Goal: Navigation & Orientation: Find specific page/section

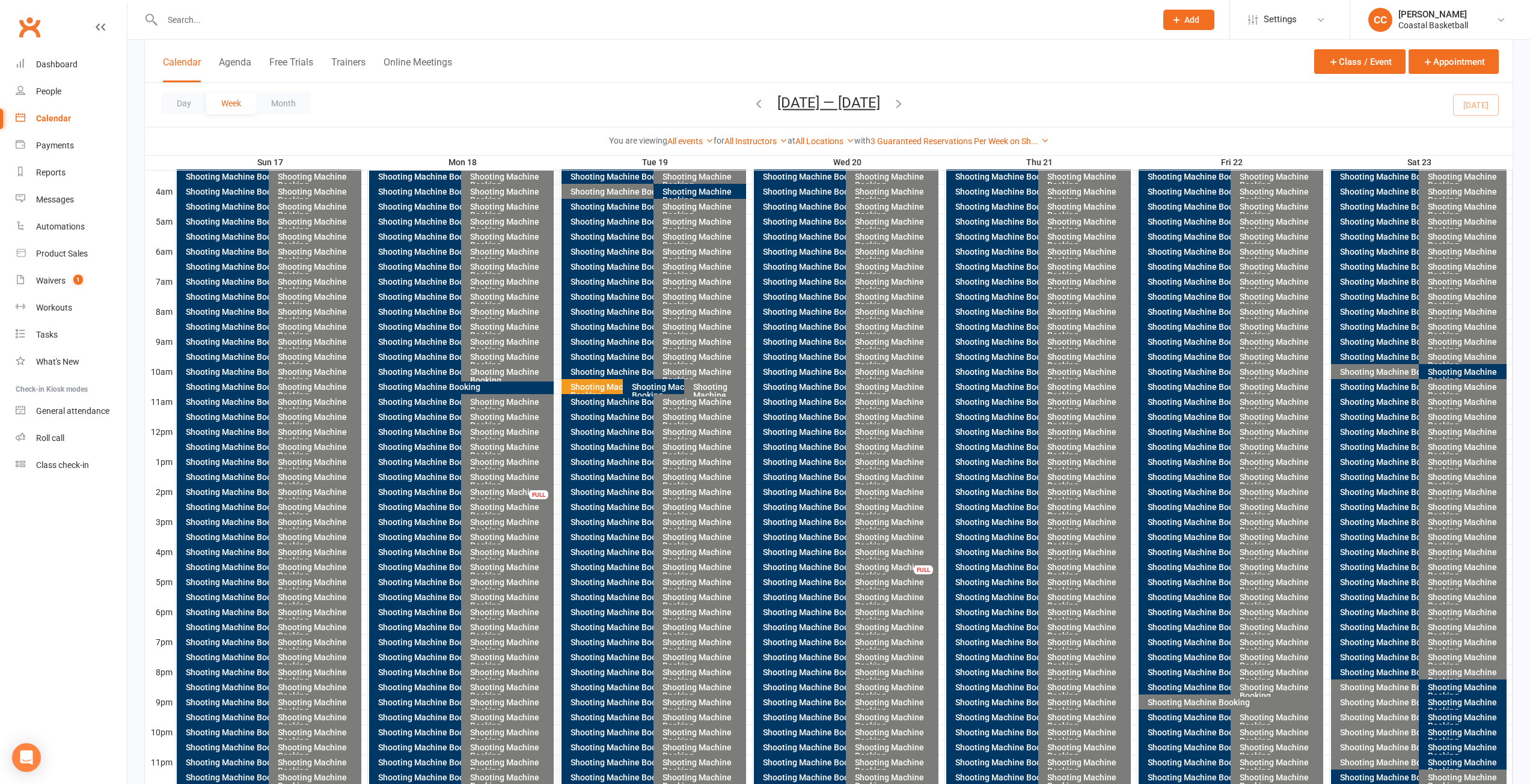
click at [1058, 146] on div "You are viewing All events All events Empty events Full events Non-empty events…" at bounding box center [829, 141] width 1354 height 14
click at [1047, 142] on link "3 Guaranteed Reservations Per Week on Sh..." at bounding box center [959, 141] width 179 height 9
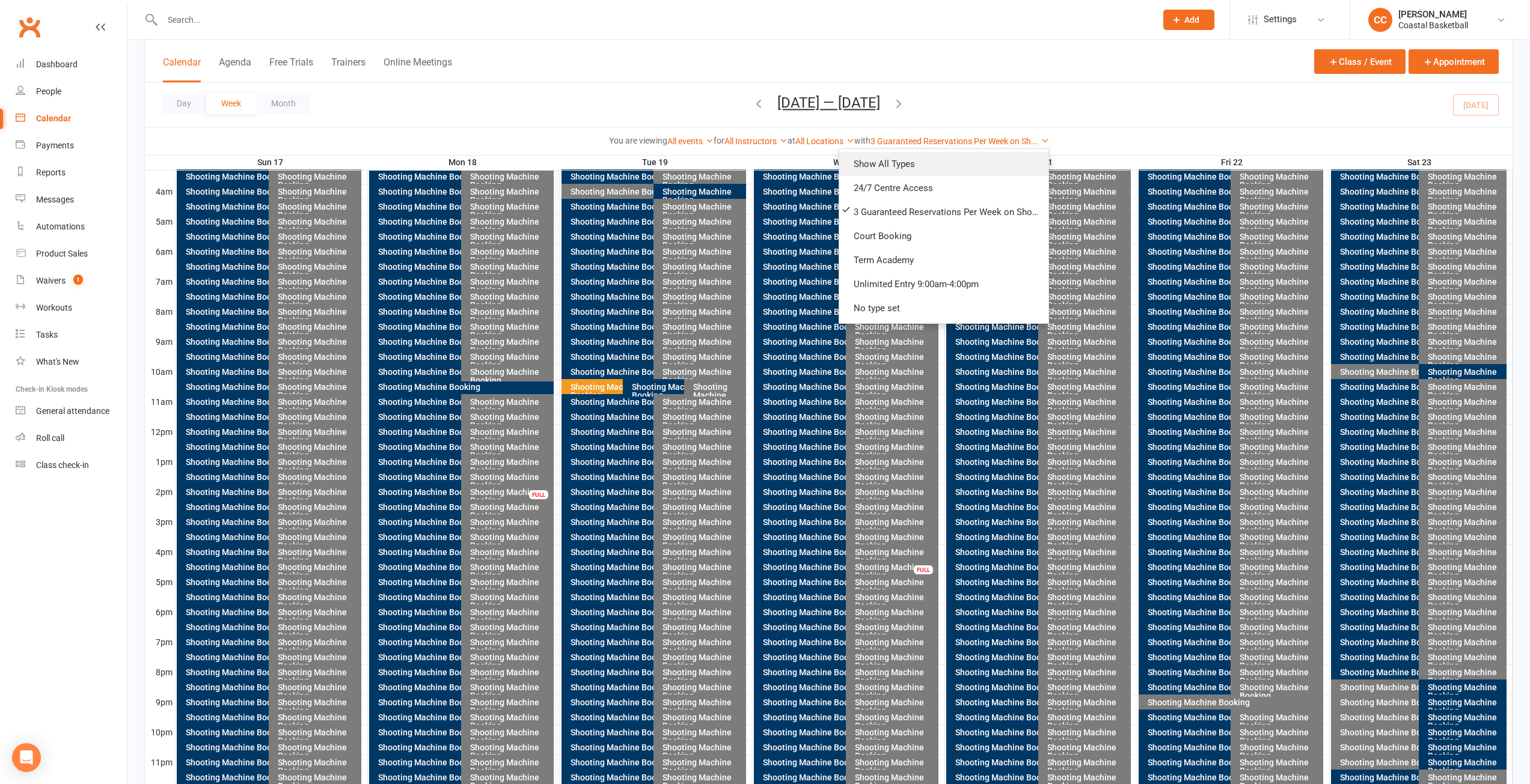
click at [945, 160] on link "Show All Types" at bounding box center [943, 164] width 209 height 24
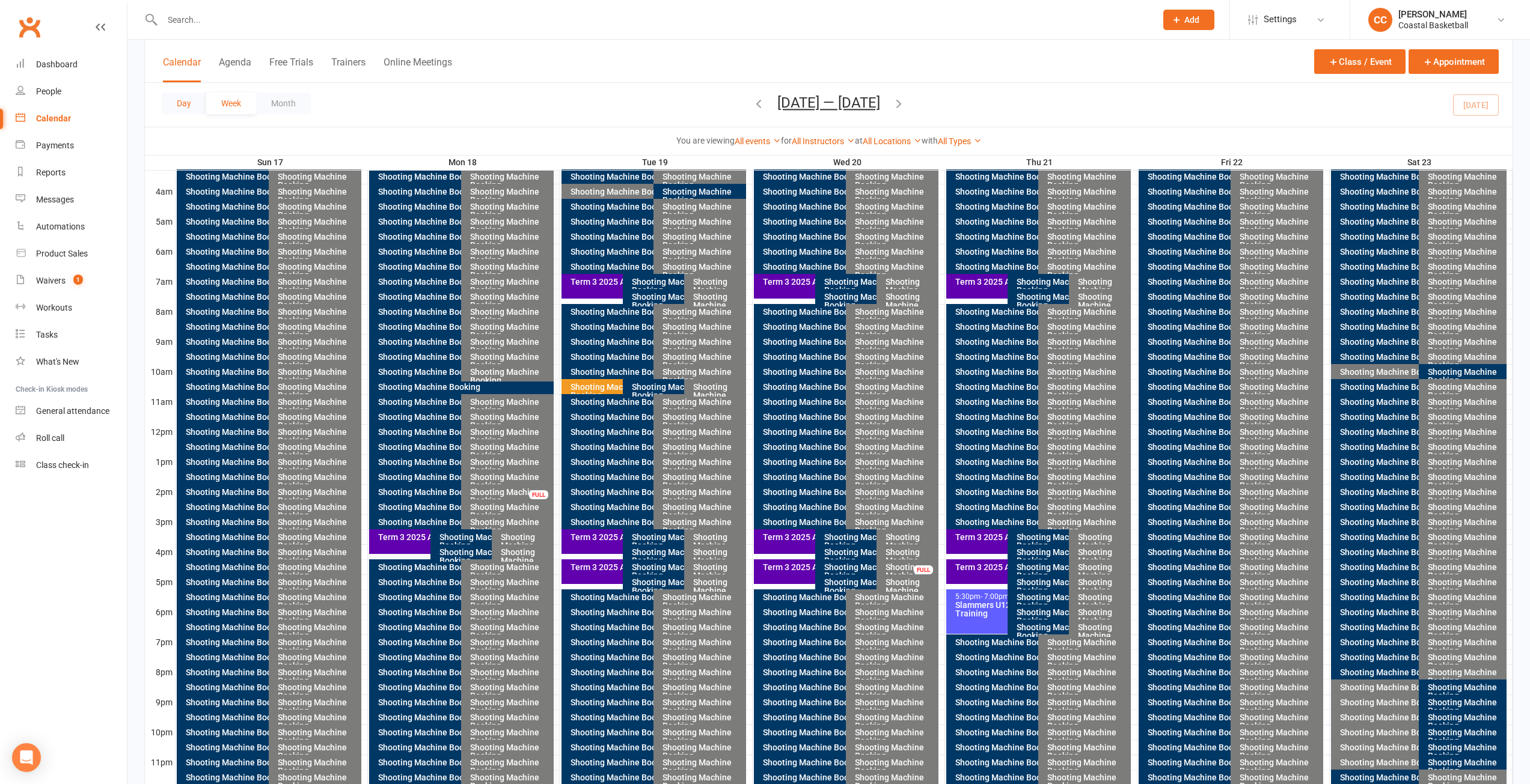
click at [192, 104] on button "Day" at bounding box center [184, 103] width 44 height 22
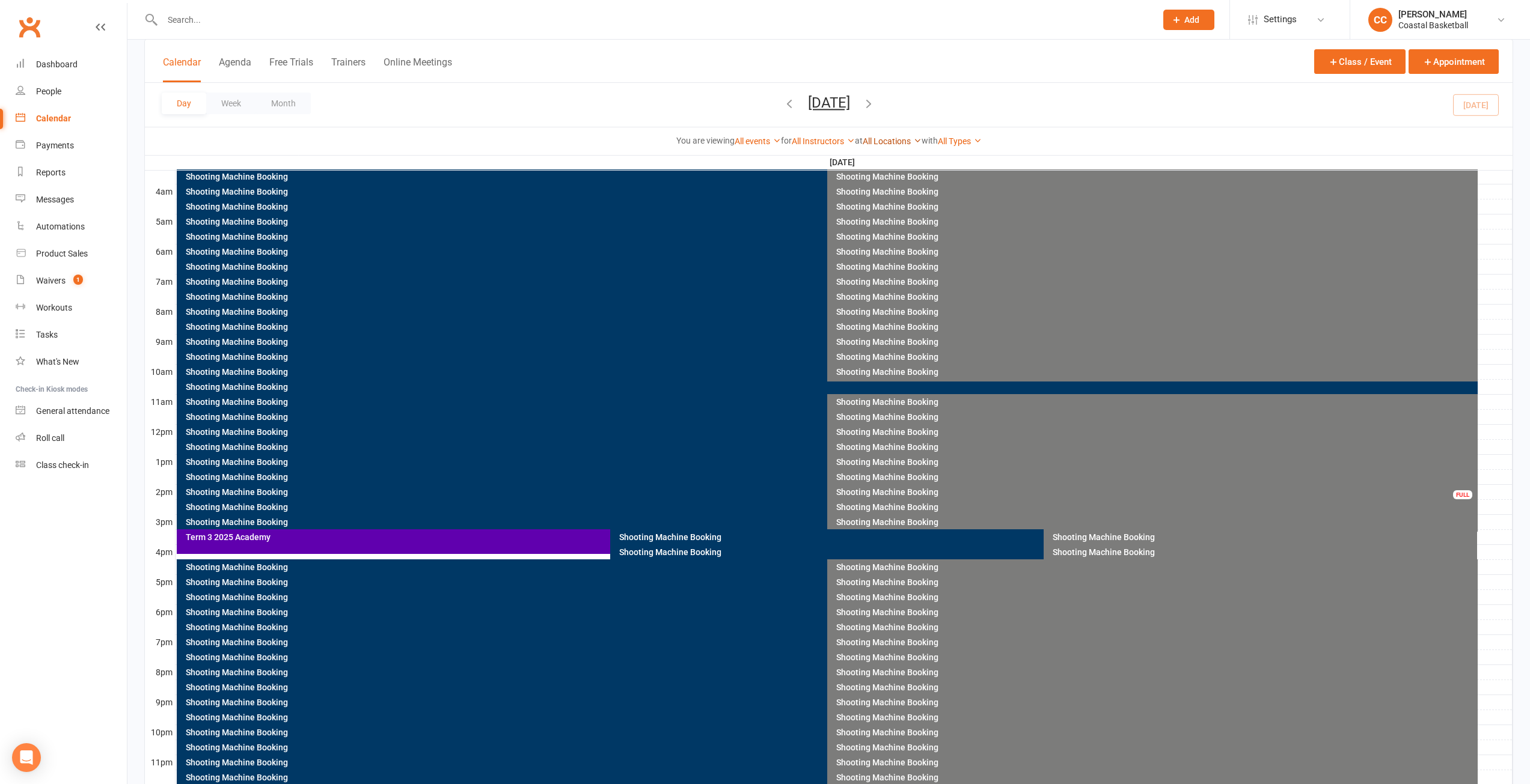
click at [915, 139] on link "All Locations" at bounding box center [891, 141] width 59 height 9
click at [896, 256] on link "Shooting Bay #2" at bounding box center [861, 260] width 119 height 24
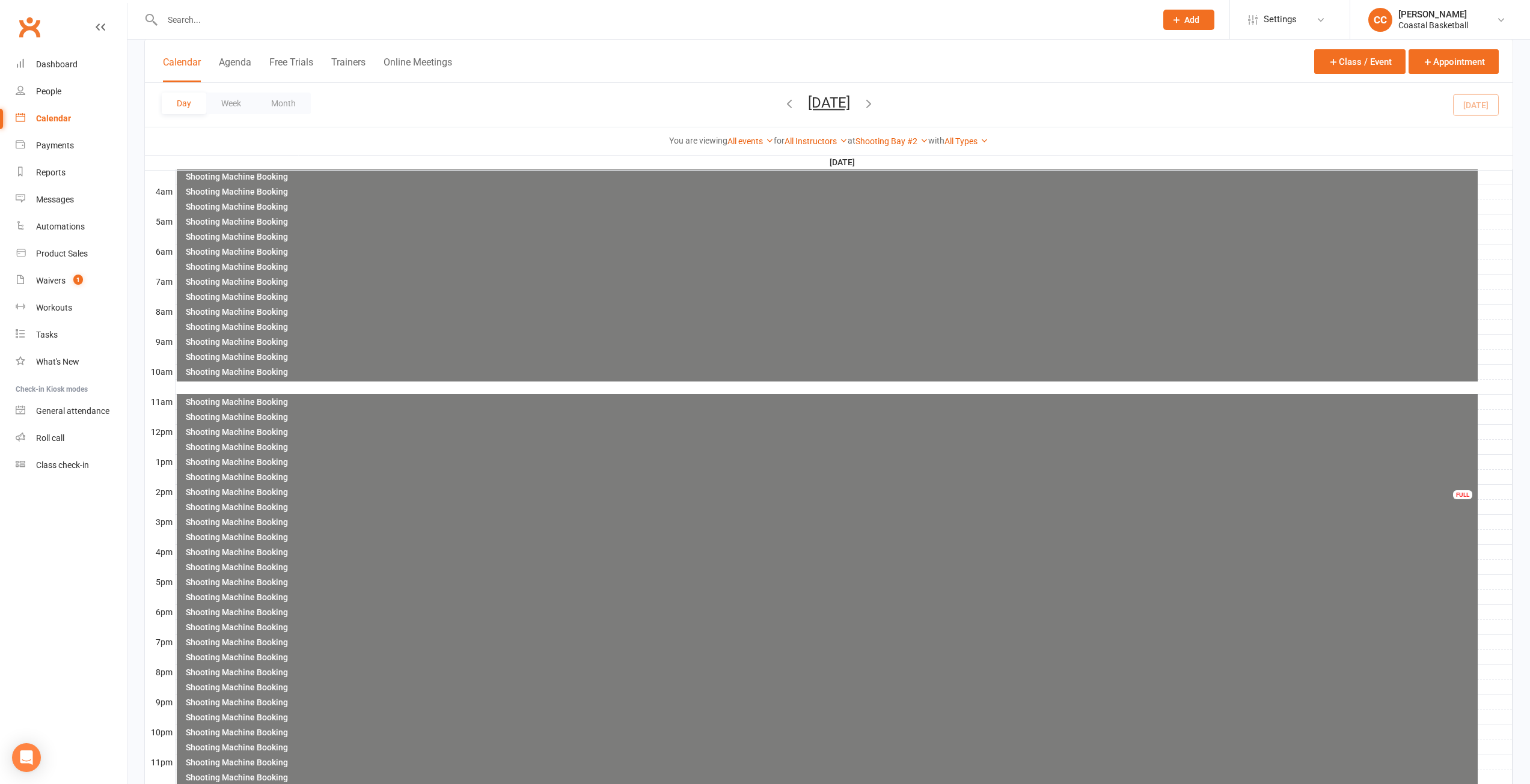
click at [1453, 492] on div "FULL" at bounding box center [1462, 495] width 19 height 9
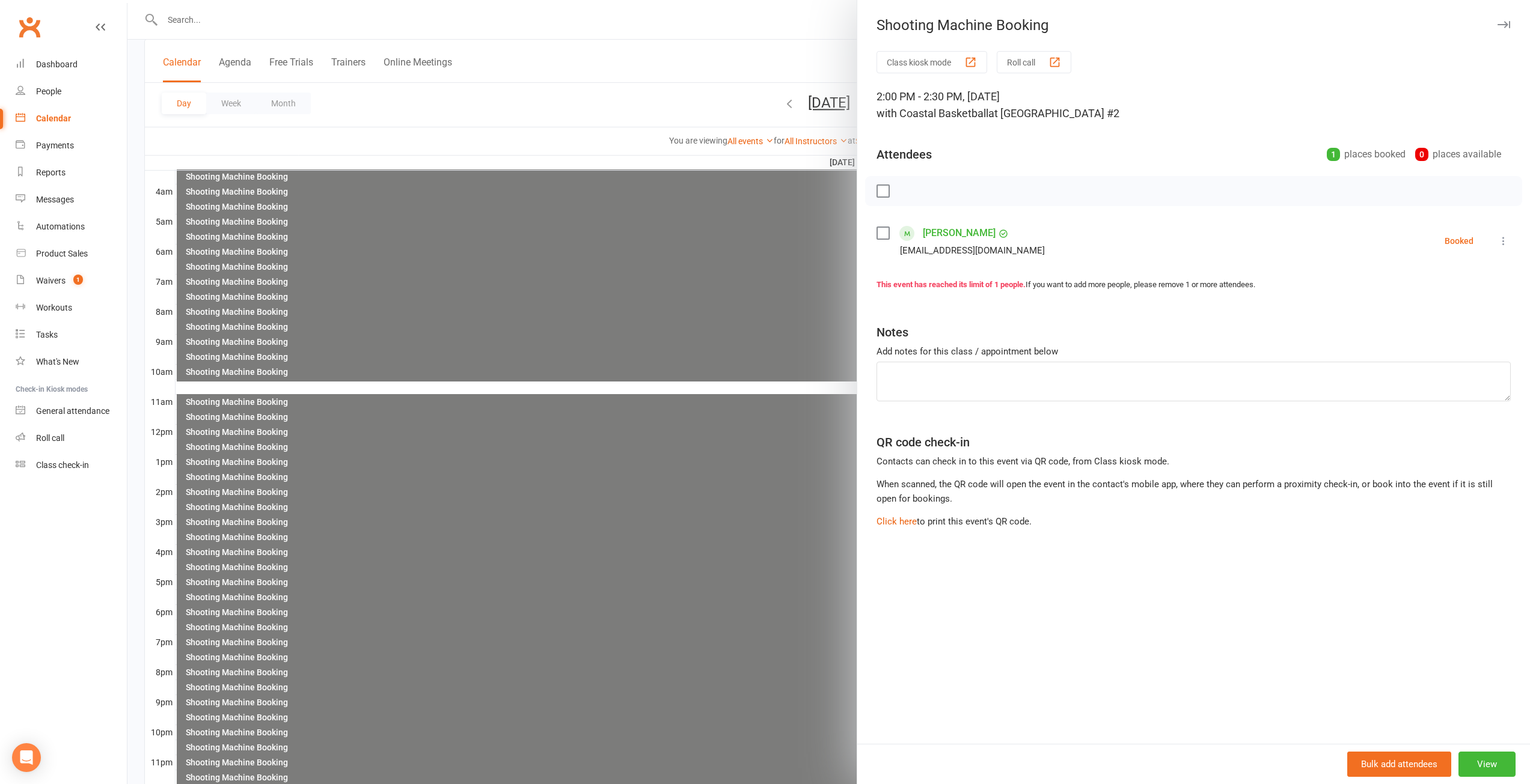
click at [1497, 27] on icon "button" at bounding box center [1503, 25] width 12 height 7
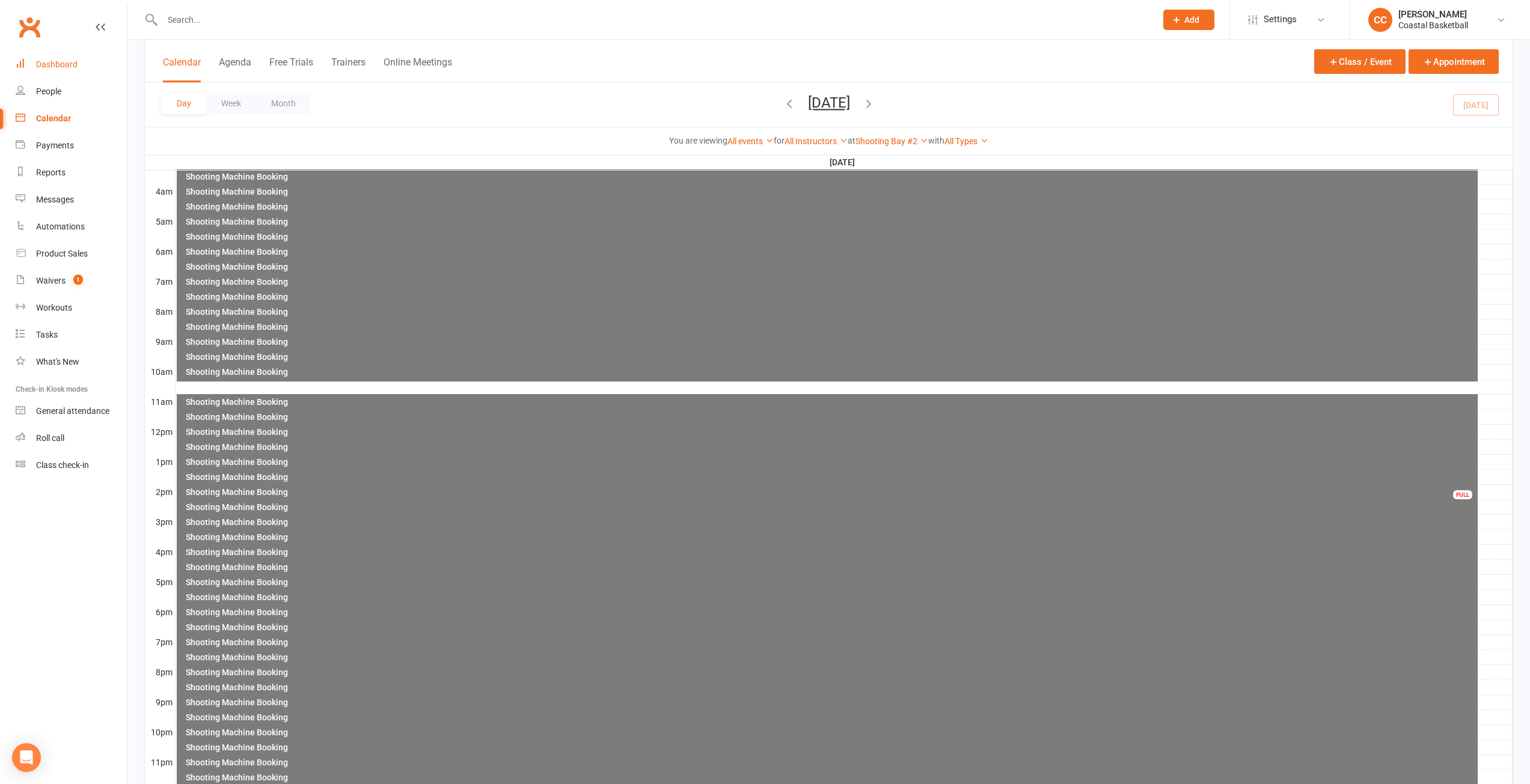
click at [54, 63] on div "Dashboard" at bounding box center [56, 64] width 42 height 9
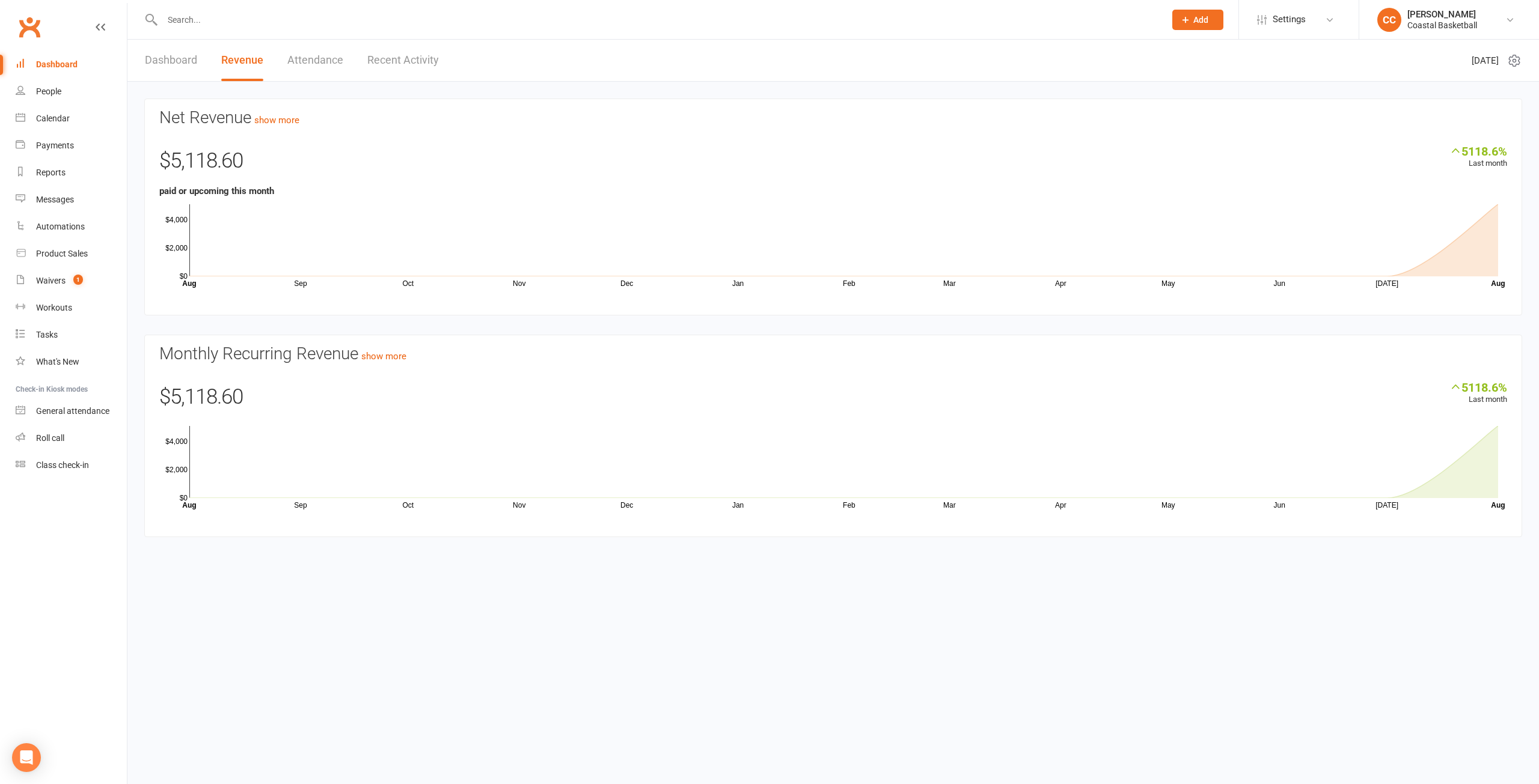
click at [144, 45] on div "Dashboard Revenue Attendance Recent Activity" at bounding box center [292, 60] width 329 height 42
click at [147, 52] on link "Dashboard" at bounding box center [171, 60] width 52 height 42
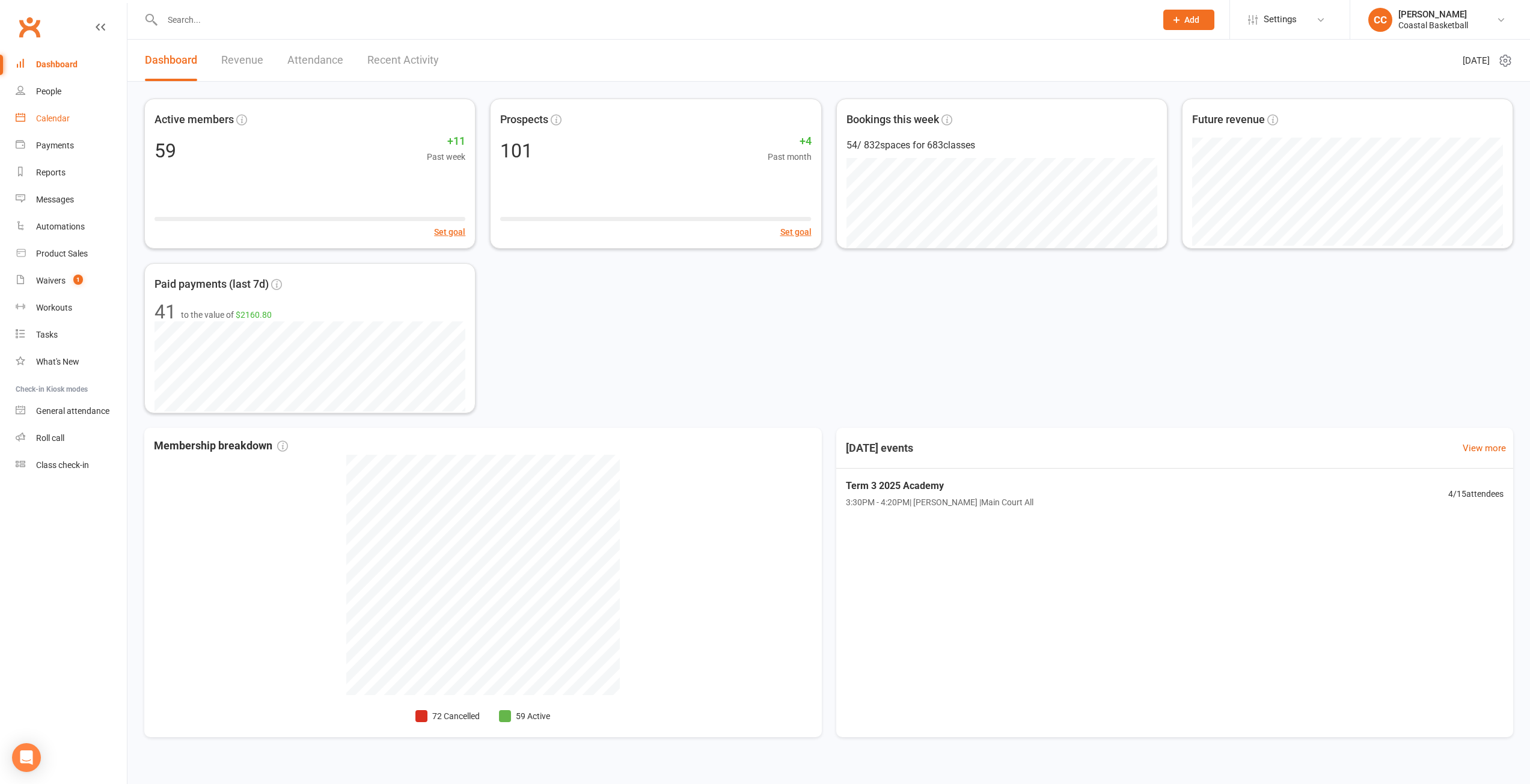
click at [60, 117] on div "Calendar" at bounding box center [52, 118] width 34 height 9
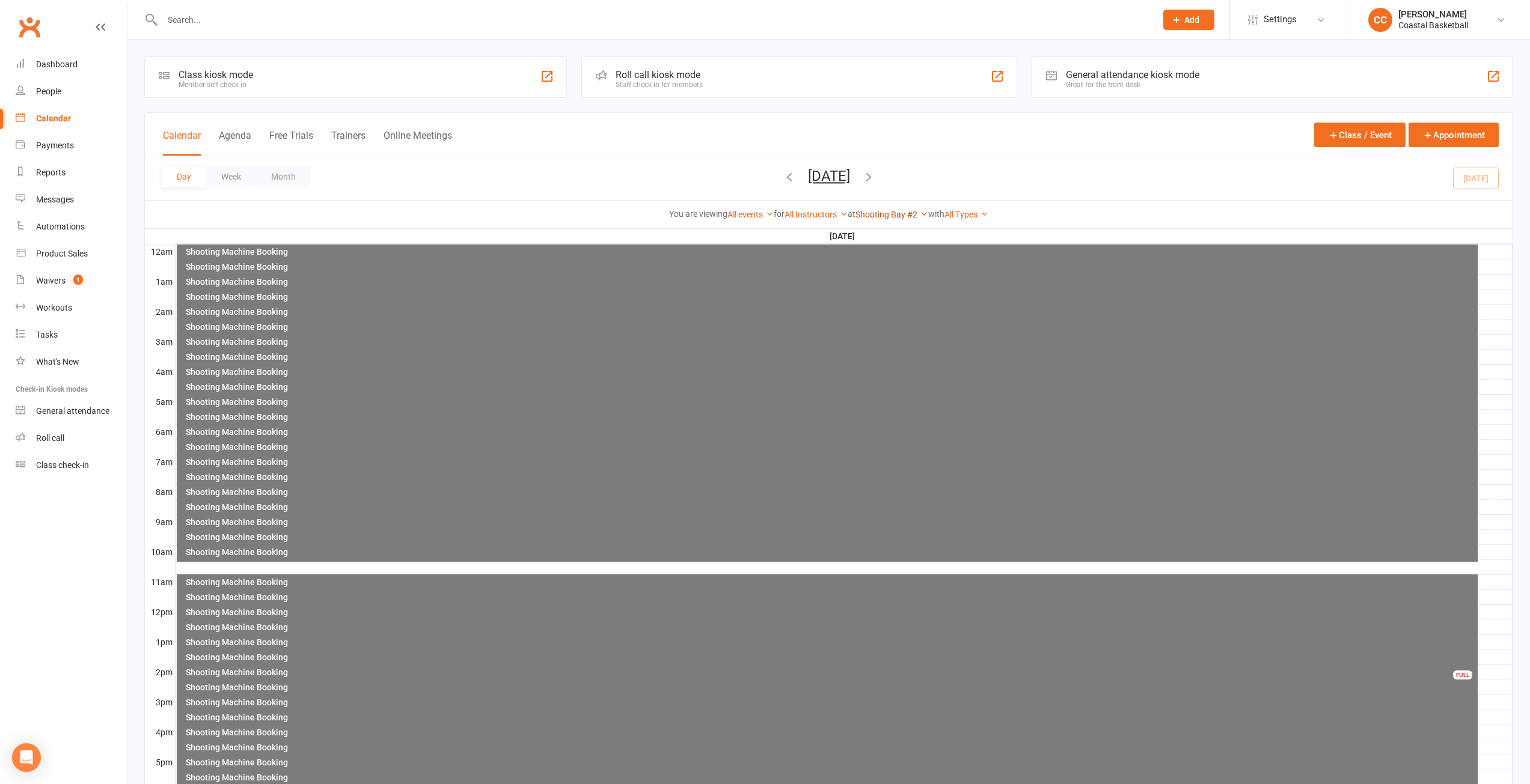
click at [894, 212] on link "Shooting Bay #2" at bounding box center [892, 214] width 73 height 9
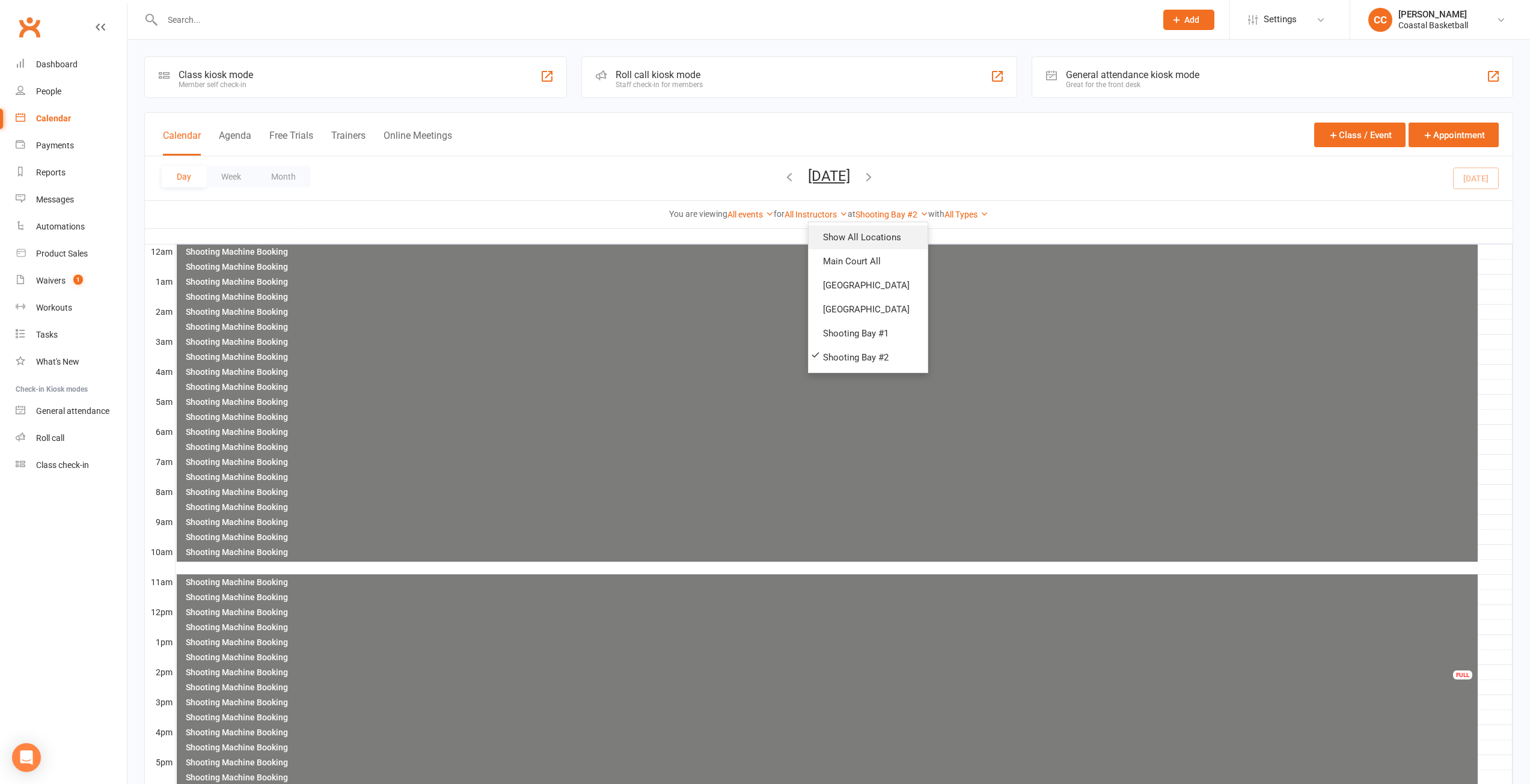
click at [886, 236] on link "Show All Locations" at bounding box center [867, 237] width 119 height 24
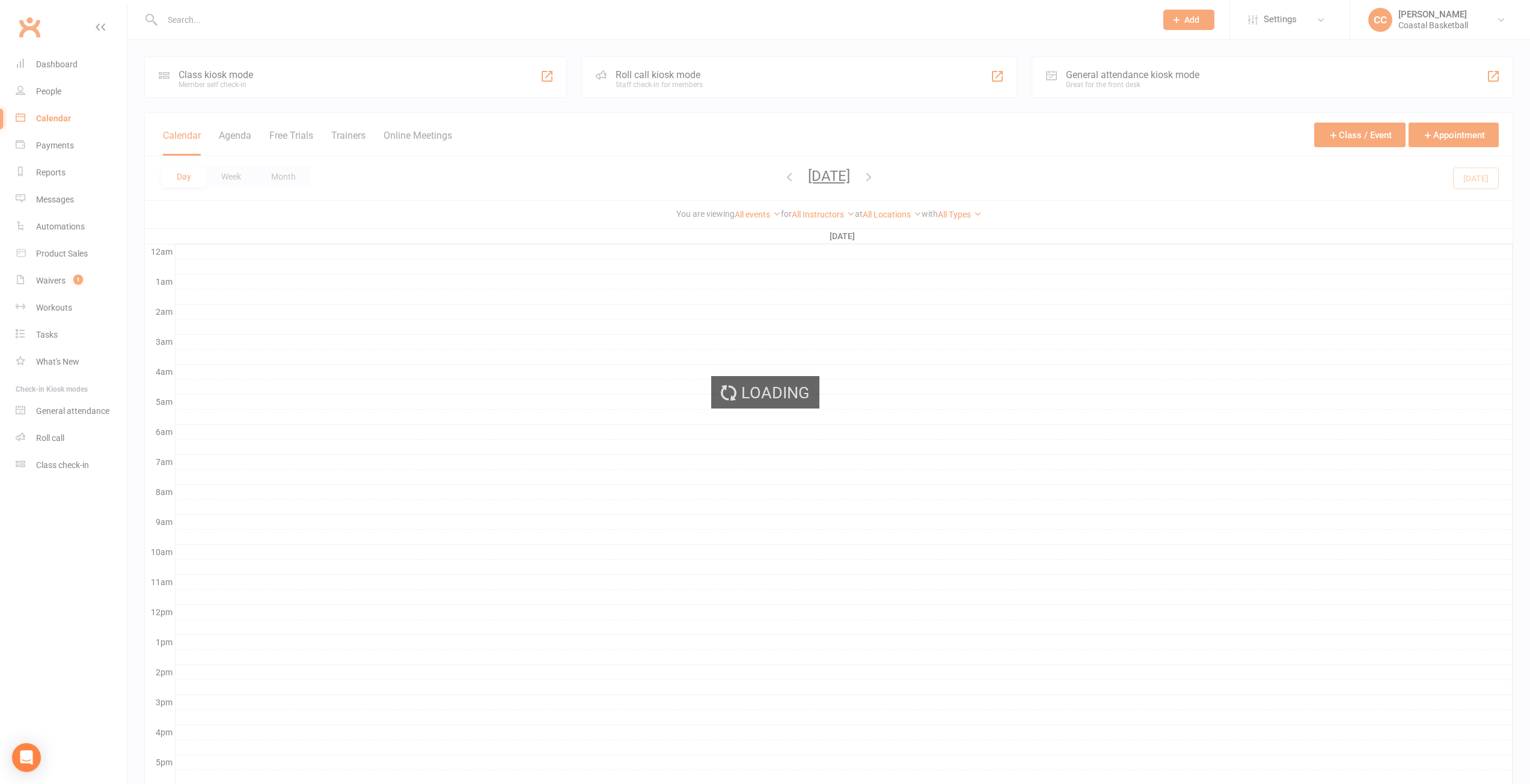
click at [978, 208] on div "Loading" at bounding box center [765, 392] width 1530 height 784
click at [977, 218] on div "Loading" at bounding box center [765, 392] width 1530 height 784
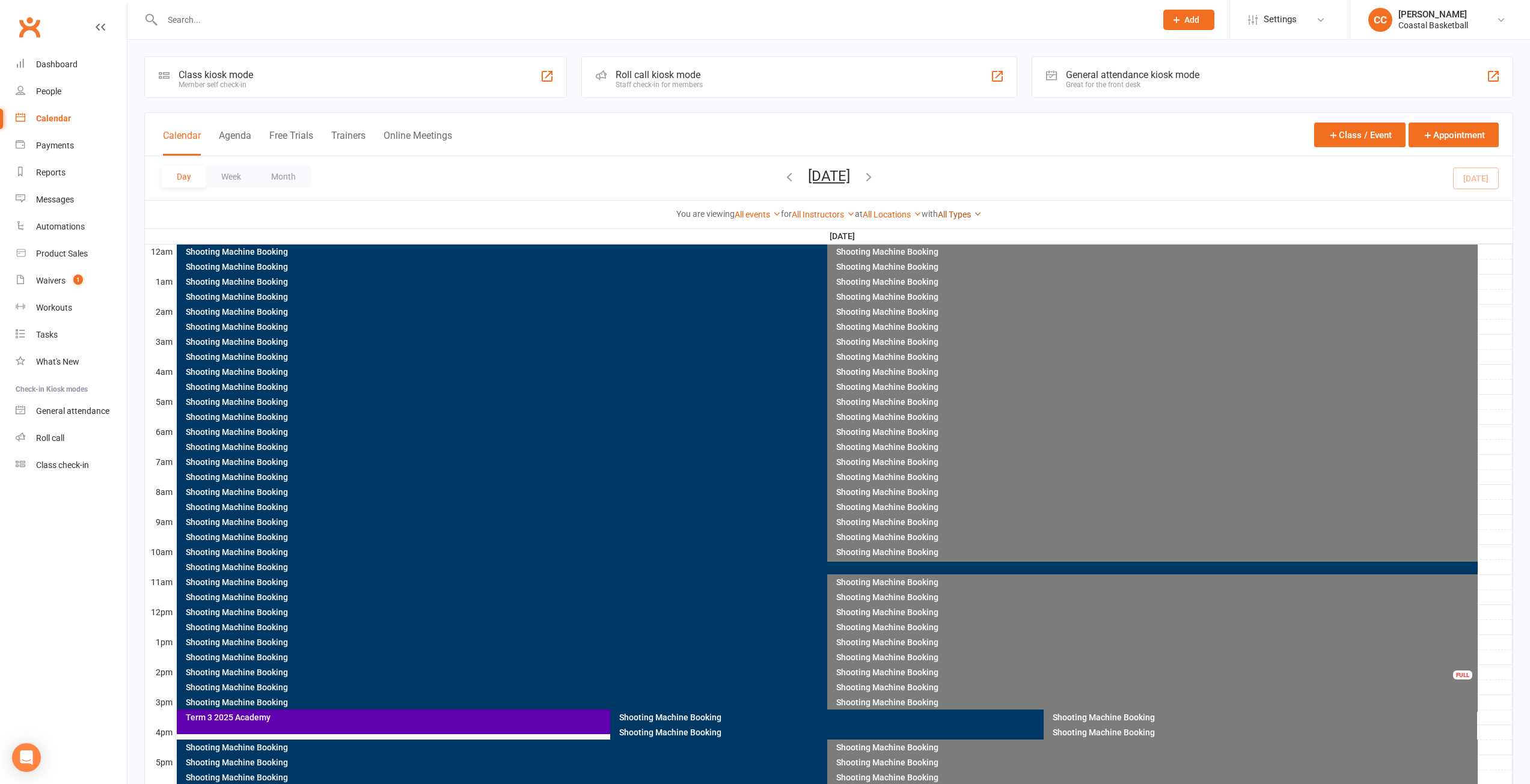
click at [976, 217] on link "All Types" at bounding box center [960, 214] width 44 height 9
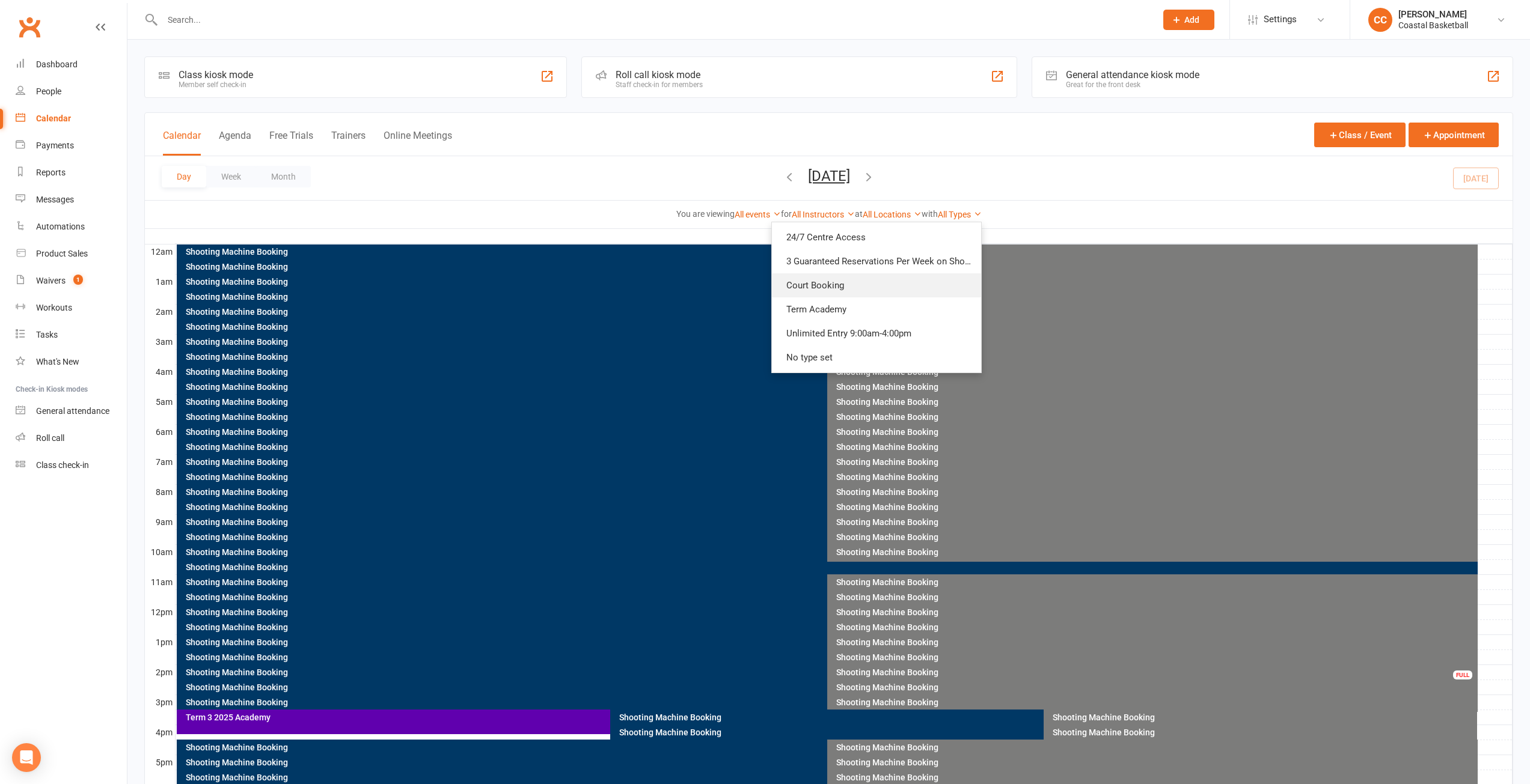
click at [862, 281] on link "Court Booking" at bounding box center [876, 285] width 209 height 24
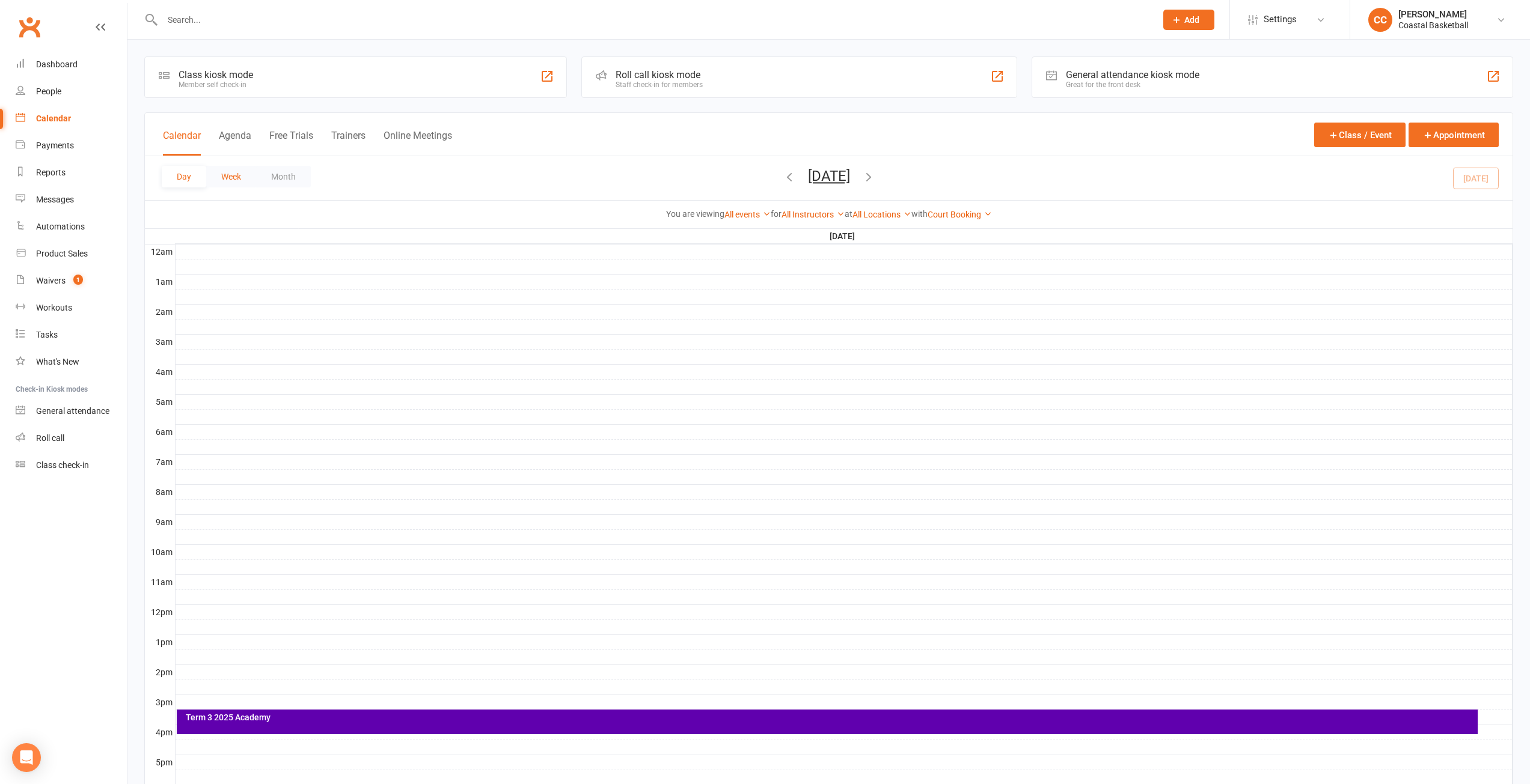
click at [245, 175] on button "Week" at bounding box center [231, 177] width 50 height 22
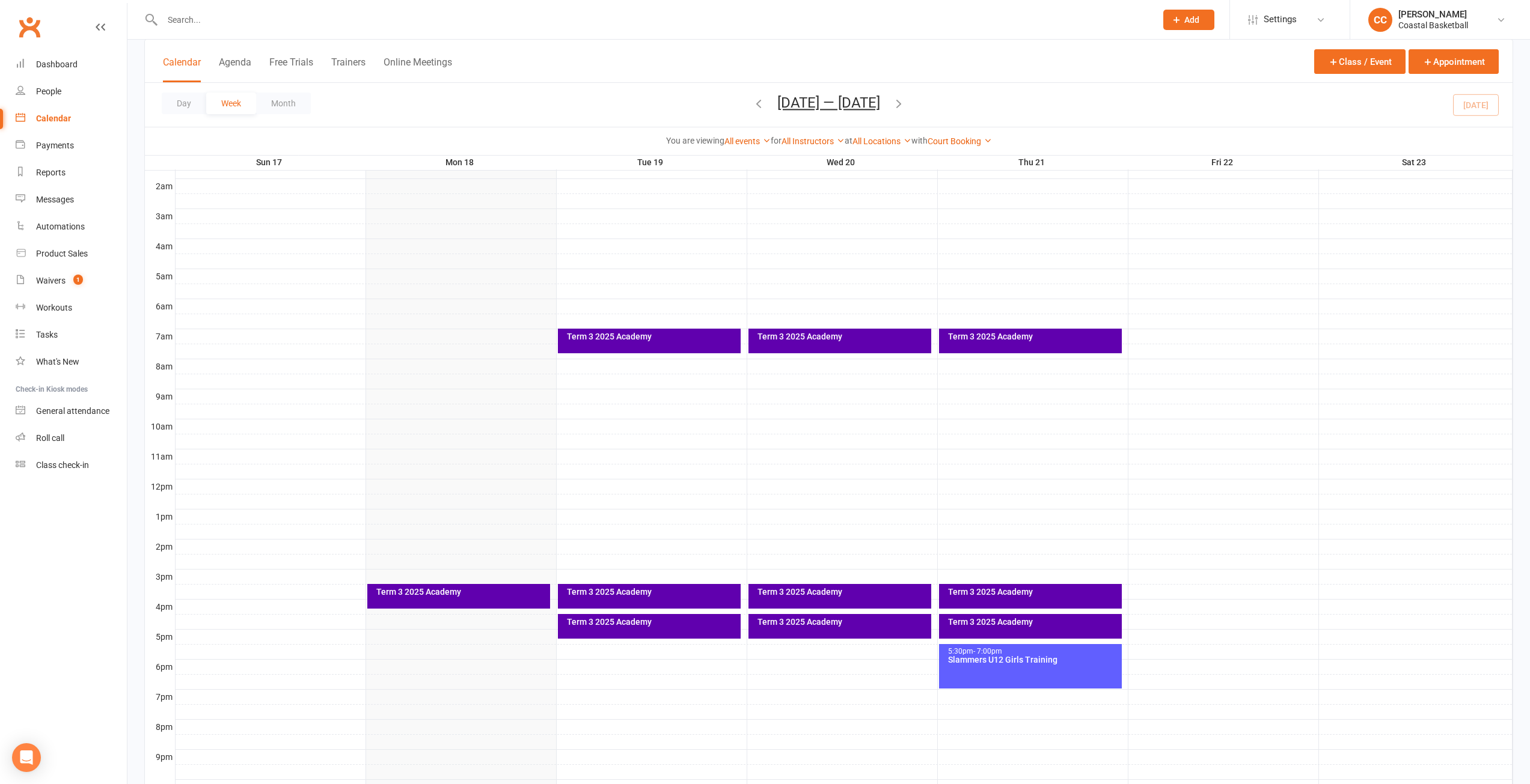
scroll to position [216, 0]
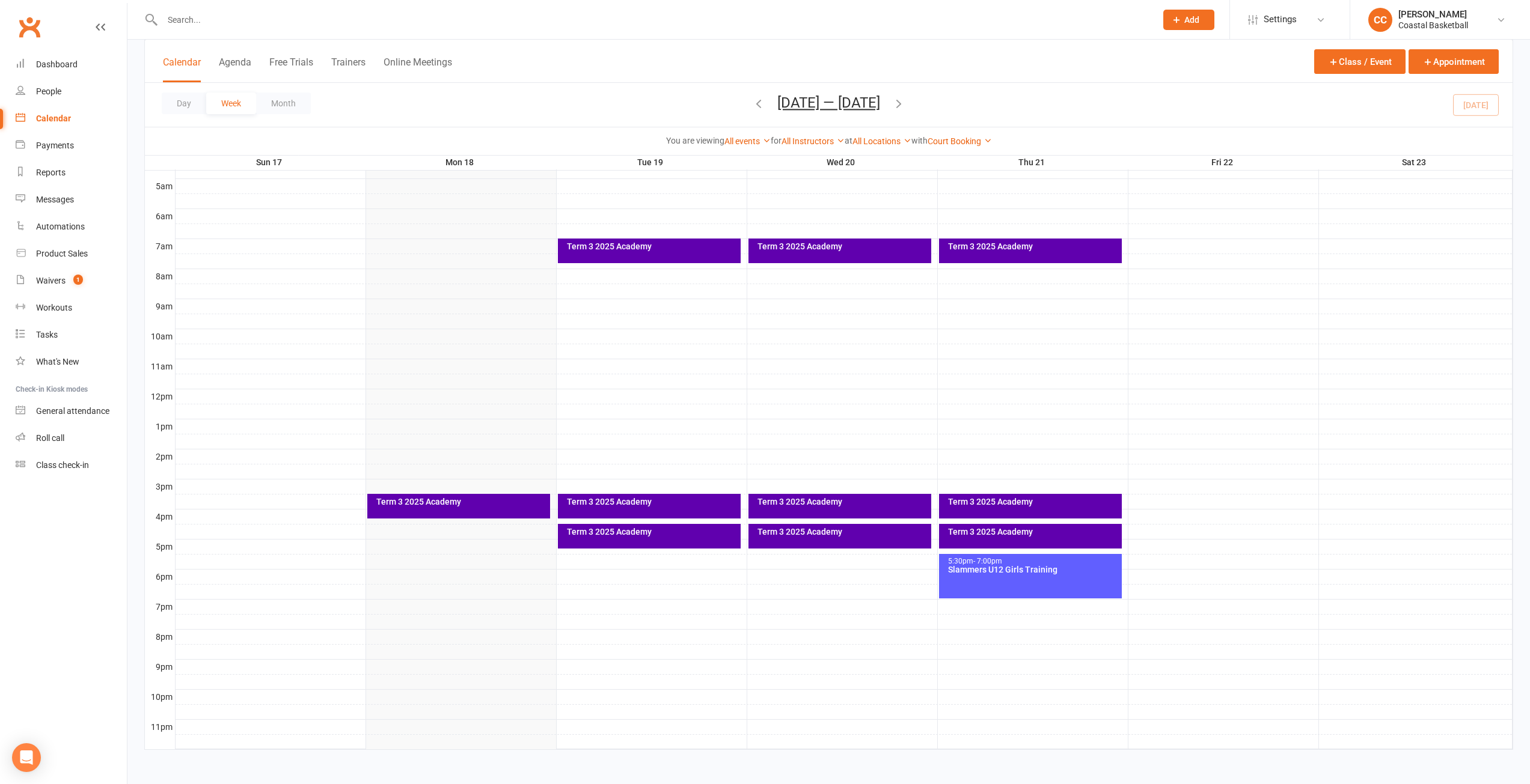
click at [854, 503] on div "Term 3 2025 Academy" at bounding box center [843, 502] width 172 height 9
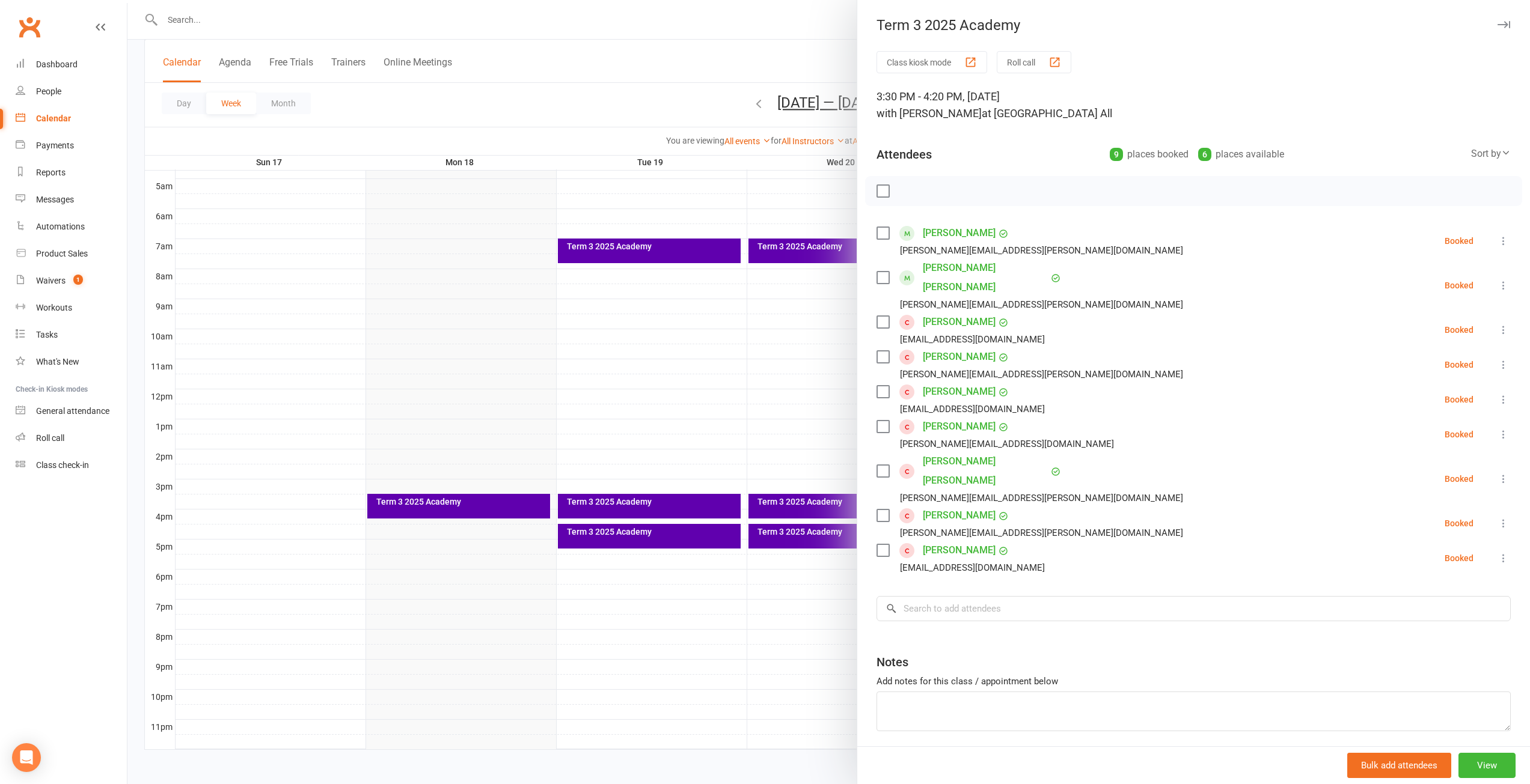
click at [1497, 23] on icon "button" at bounding box center [1503, 25] width 12 height 7
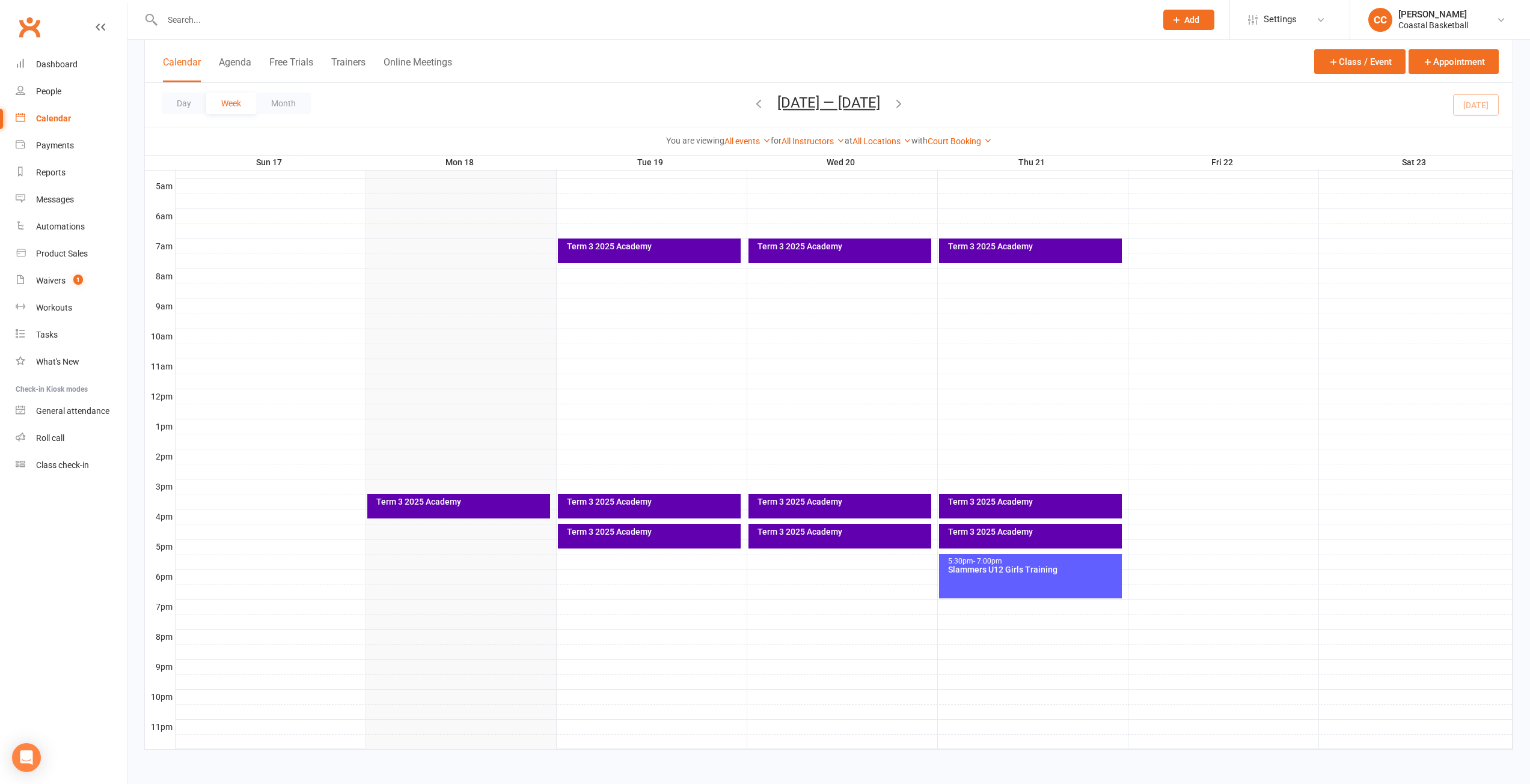
click at [1071, 508] on div "Term 3 2025 Academy" at bounding box center [1030, 506] width 183 height 25
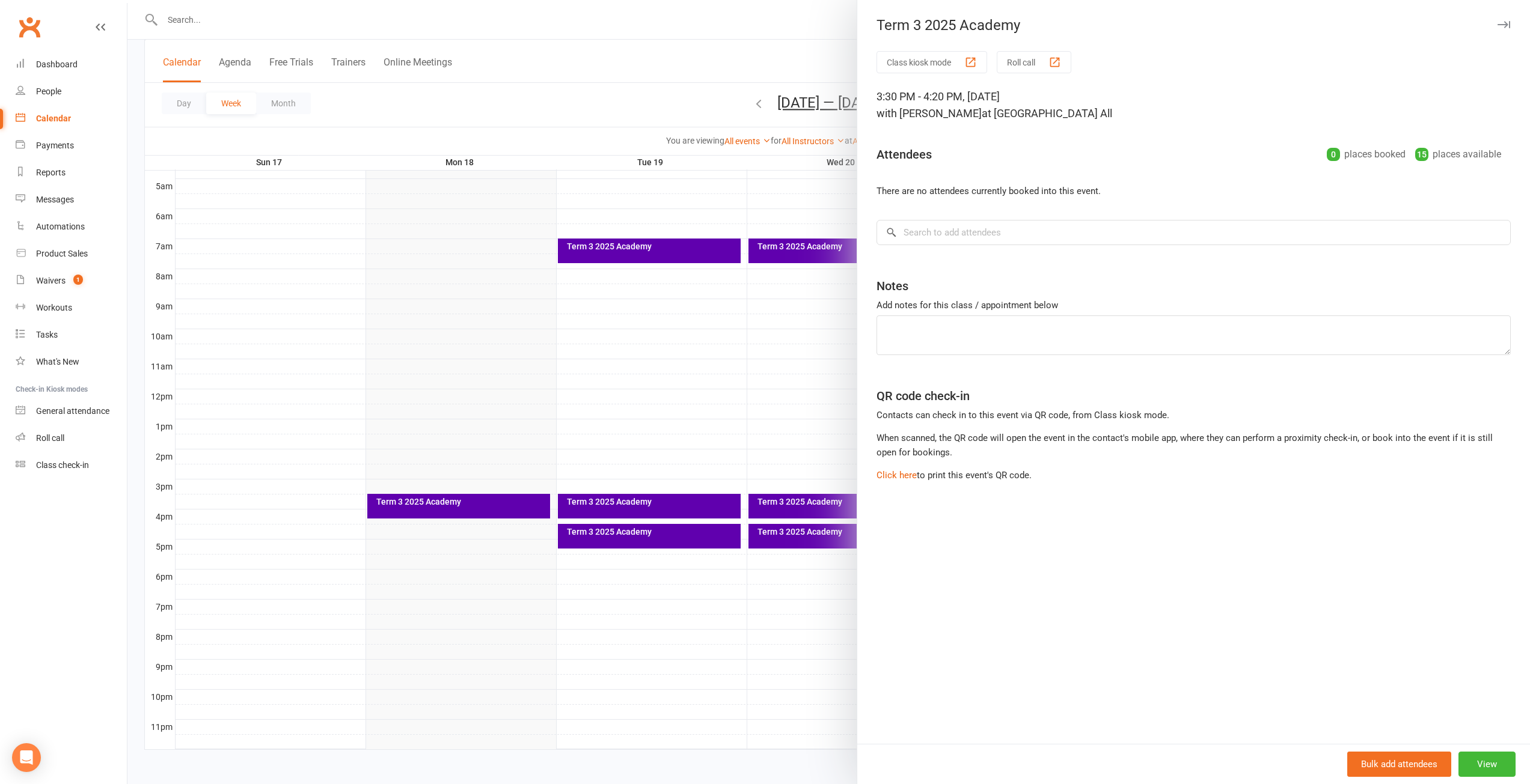
click at [1502, 23] on div "Term 3 2025 Academy" at bounding box center [1193, 25] width 673 height 17
click at [1497, 26] on icon "button" at bounding box center [1503, 25] width 12 height 7
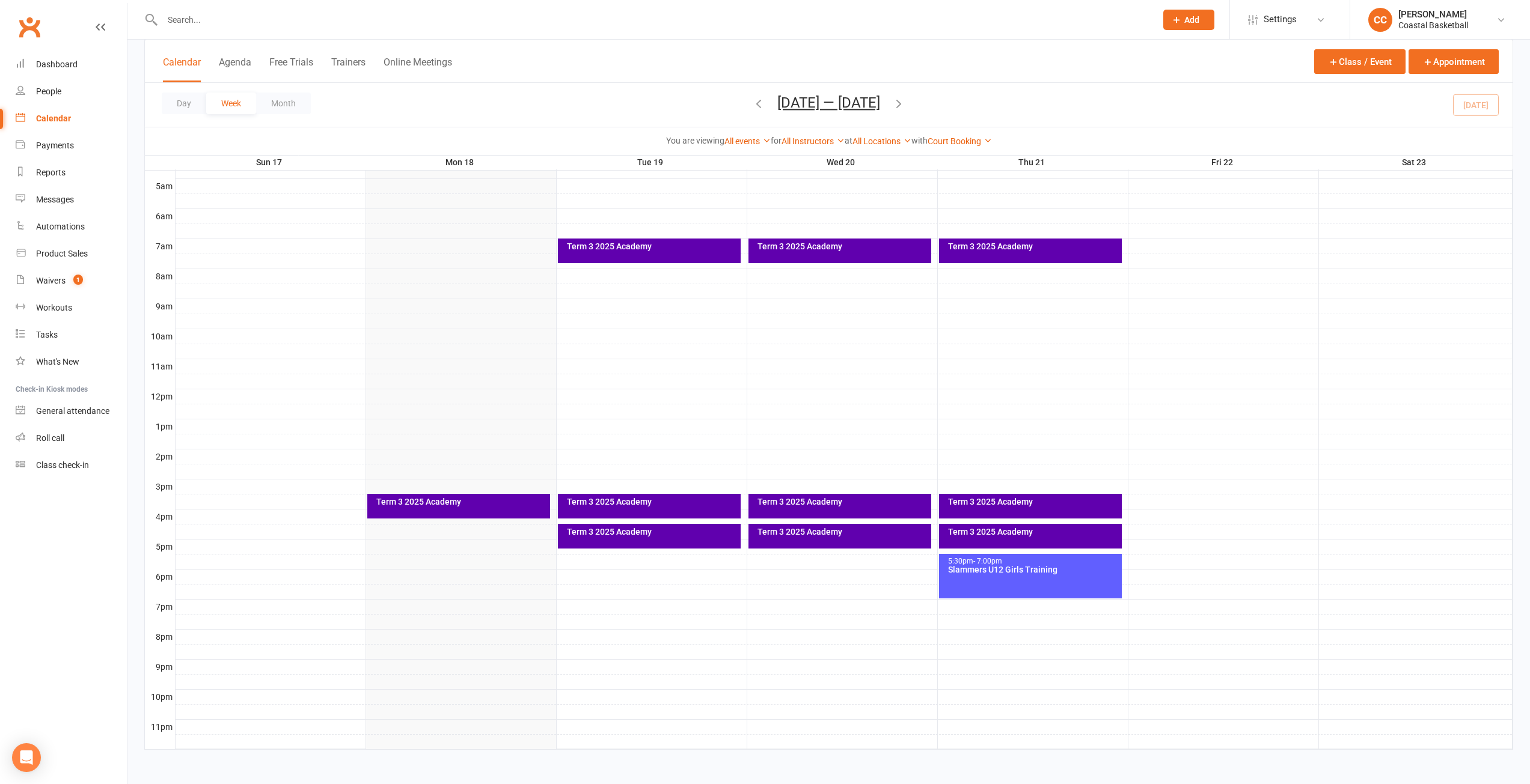
click at [904, 105] on icon "button" at bounding box center [899, 103] width 13 height 13
click at [657, 502] on div "Term 3 2025 Academy" at bounding box center [652, 502] width 172 height 9
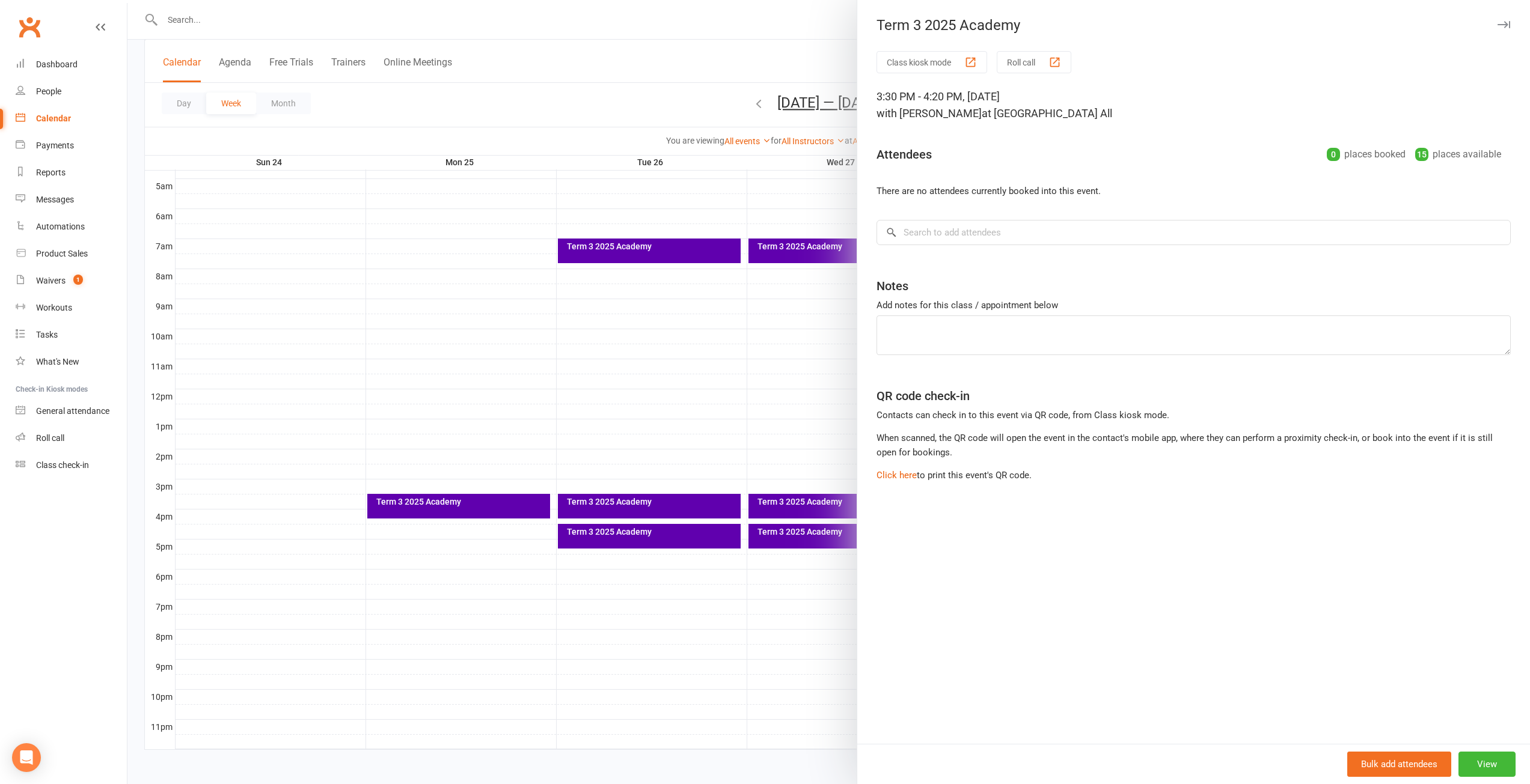
click at [642, 533] on div at bounding box center [829, 392] width 1402 height 784
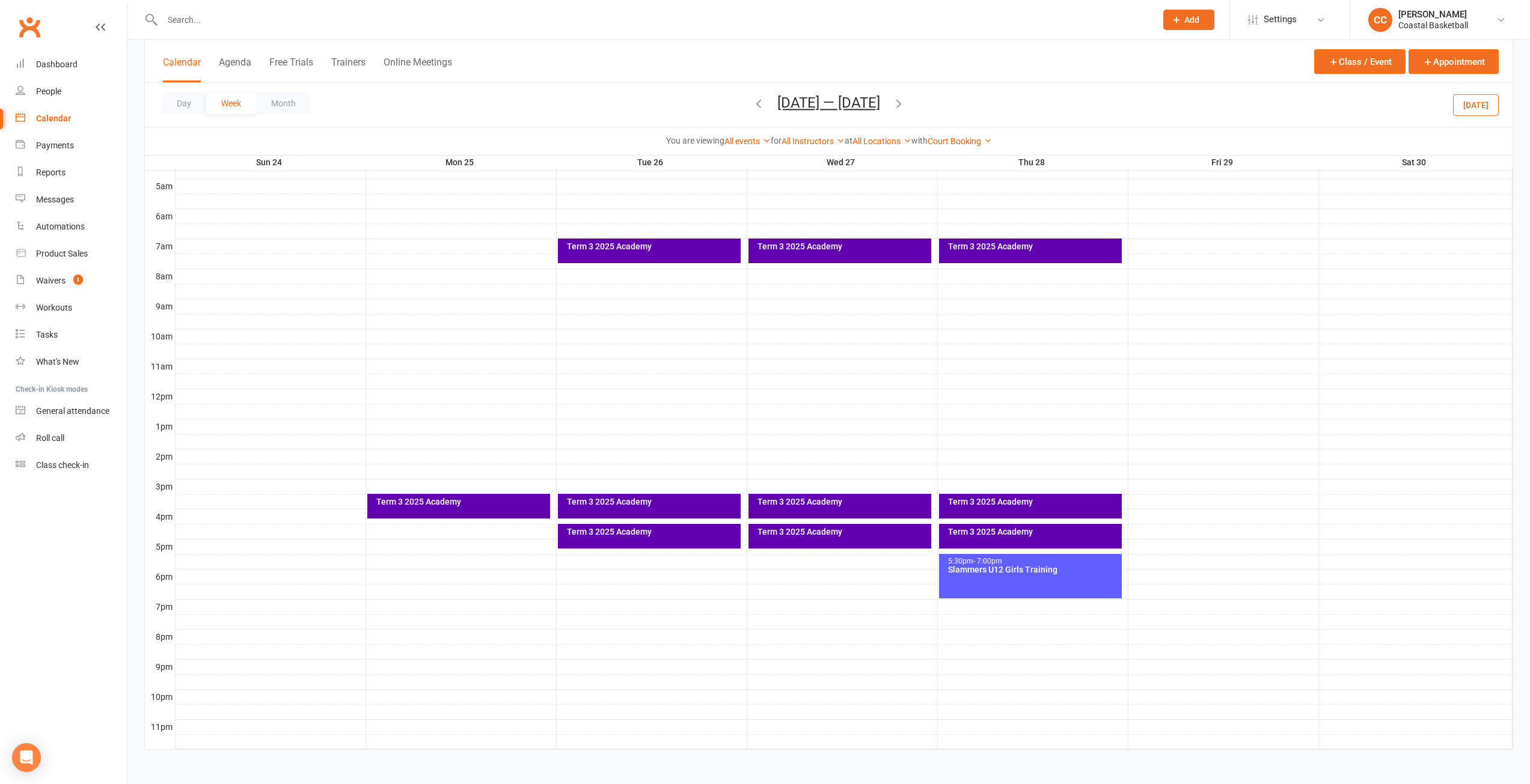
click at [642, 533] on div "Term 3 2025 Academy" at bounding box center [652, 532] width 172 height 9
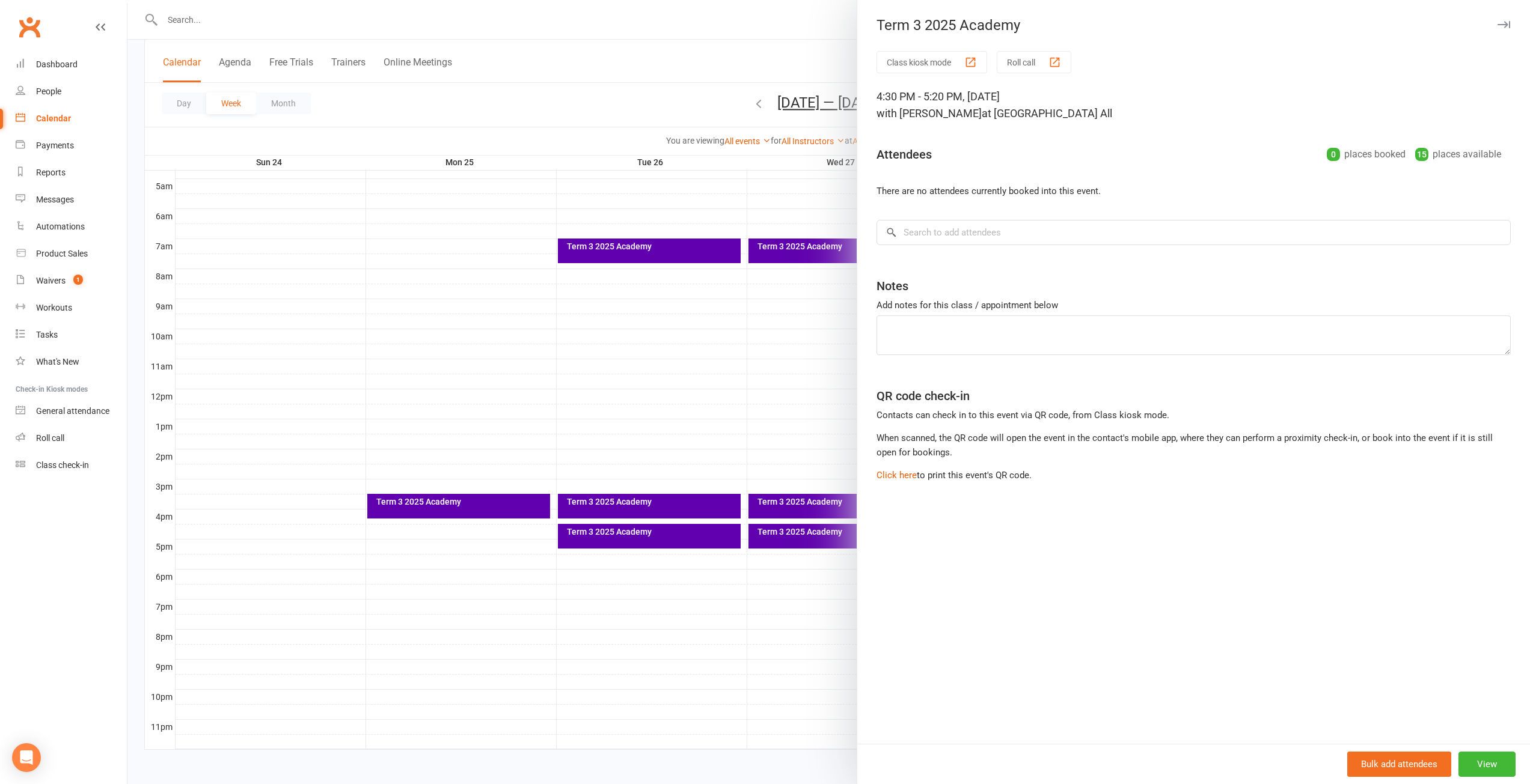
click at [1497, 24] on icon "button" at bounding box center [1503, 25] width 12 height 7
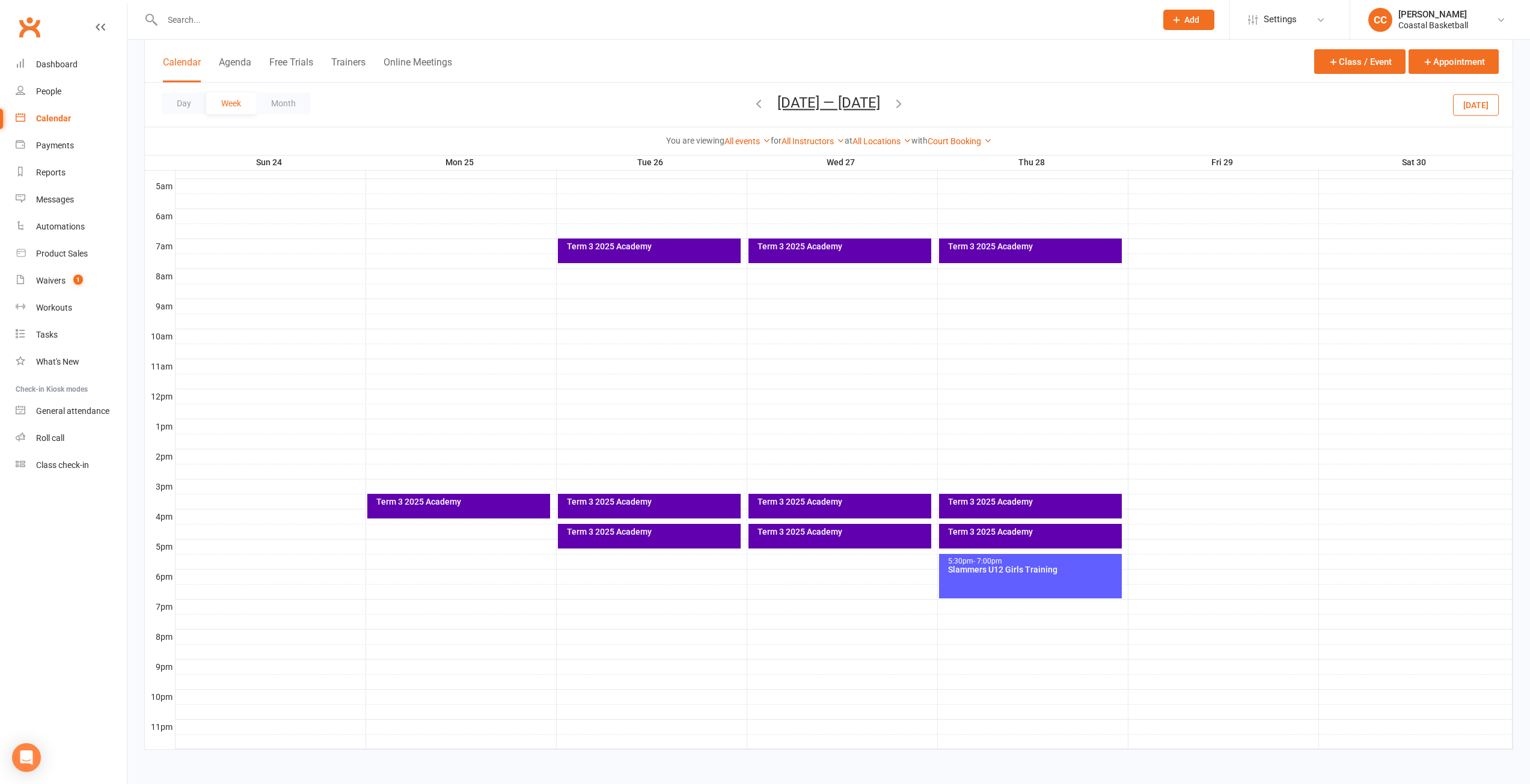
click at [862, 500] on div "Term 3 2025 Academy" at bounding box center [843, 502] width 172 height 9
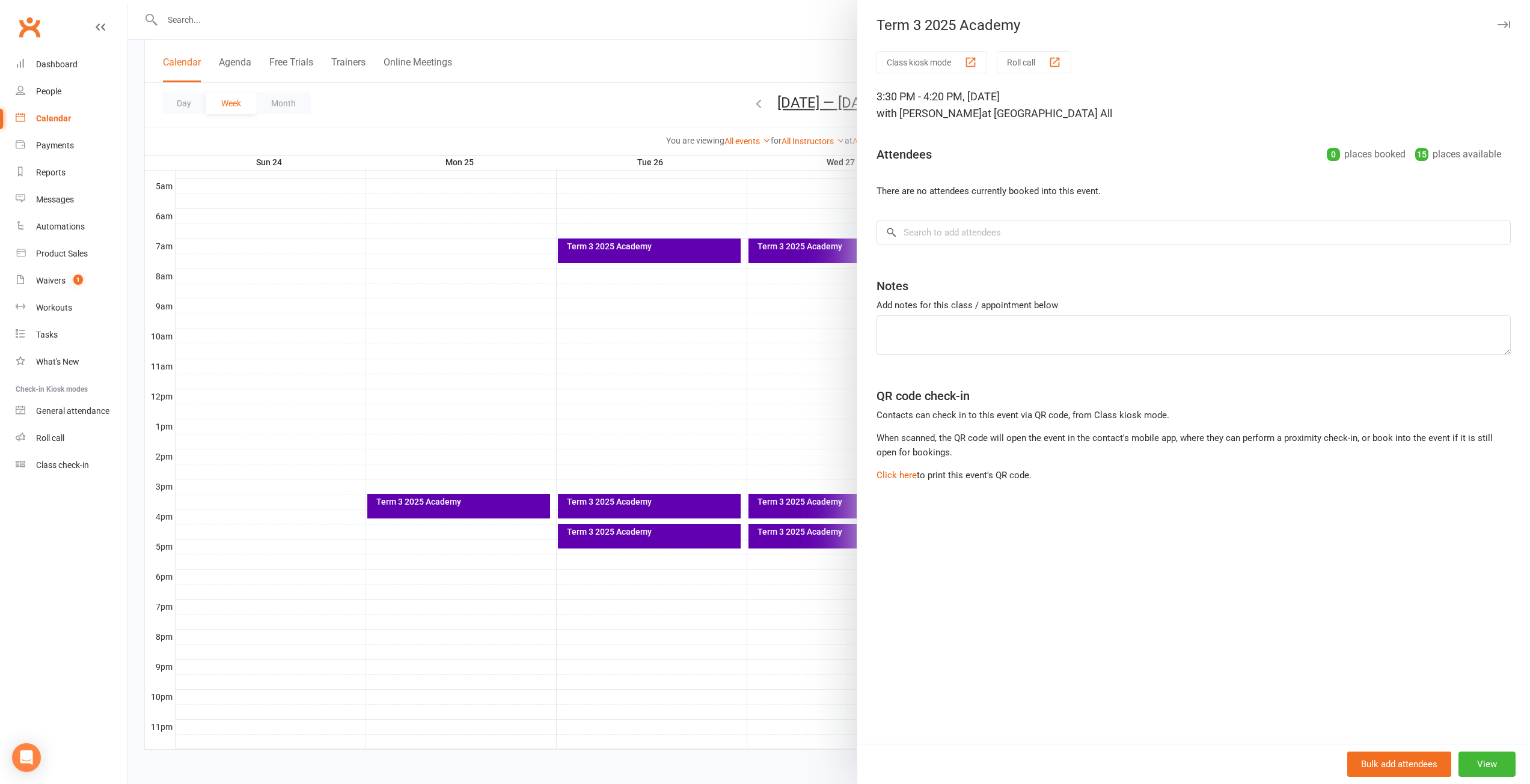
click at [1497, 25] on icon "button" at bounding box center [1503, 25] width 12 height 7
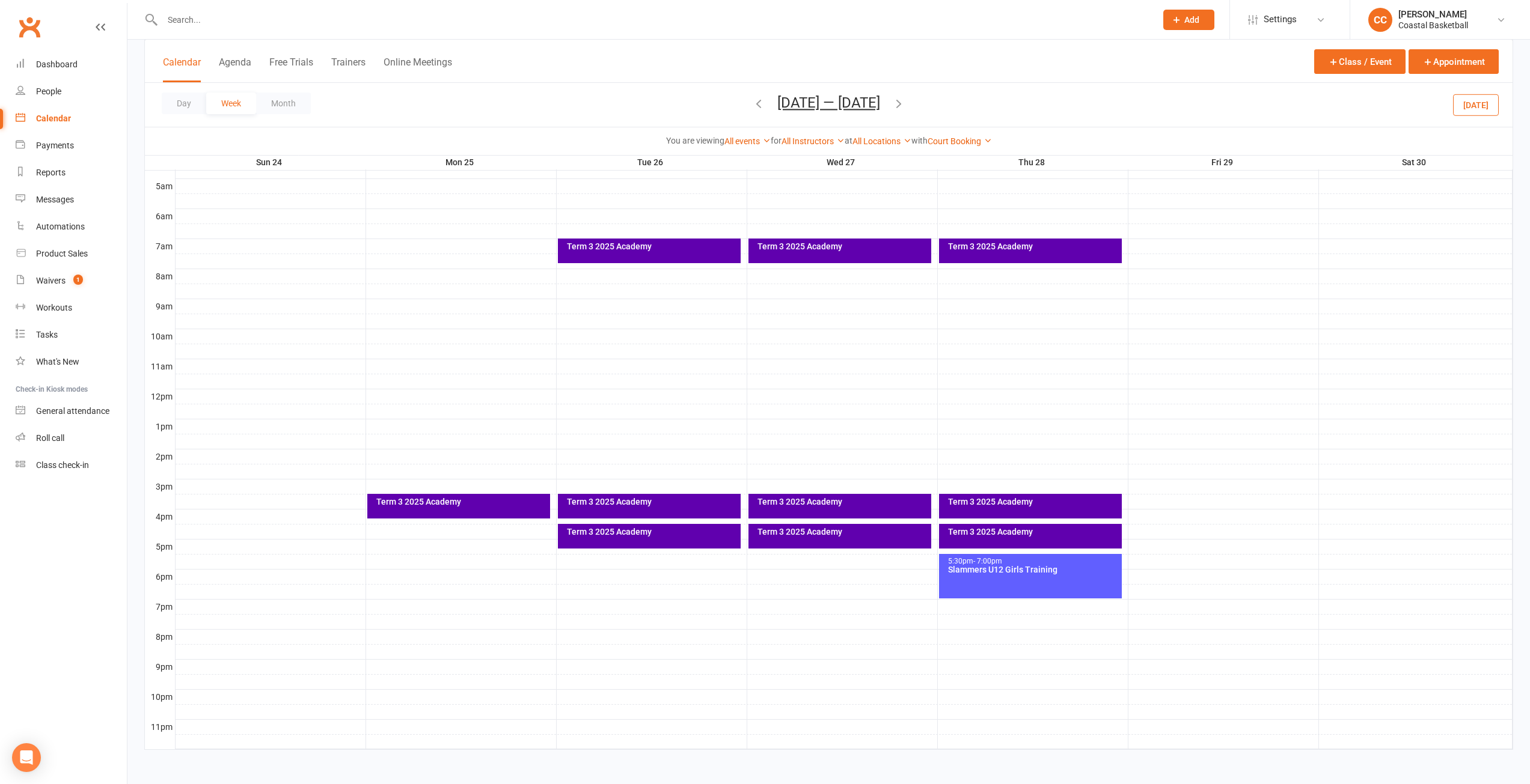
click at [1485, 110] on button "[DATE]" at bounding box center [1475, 105] width 46 height 22
click at [762, 141] on icon at bounding box center [767, 141] width 9 height 9
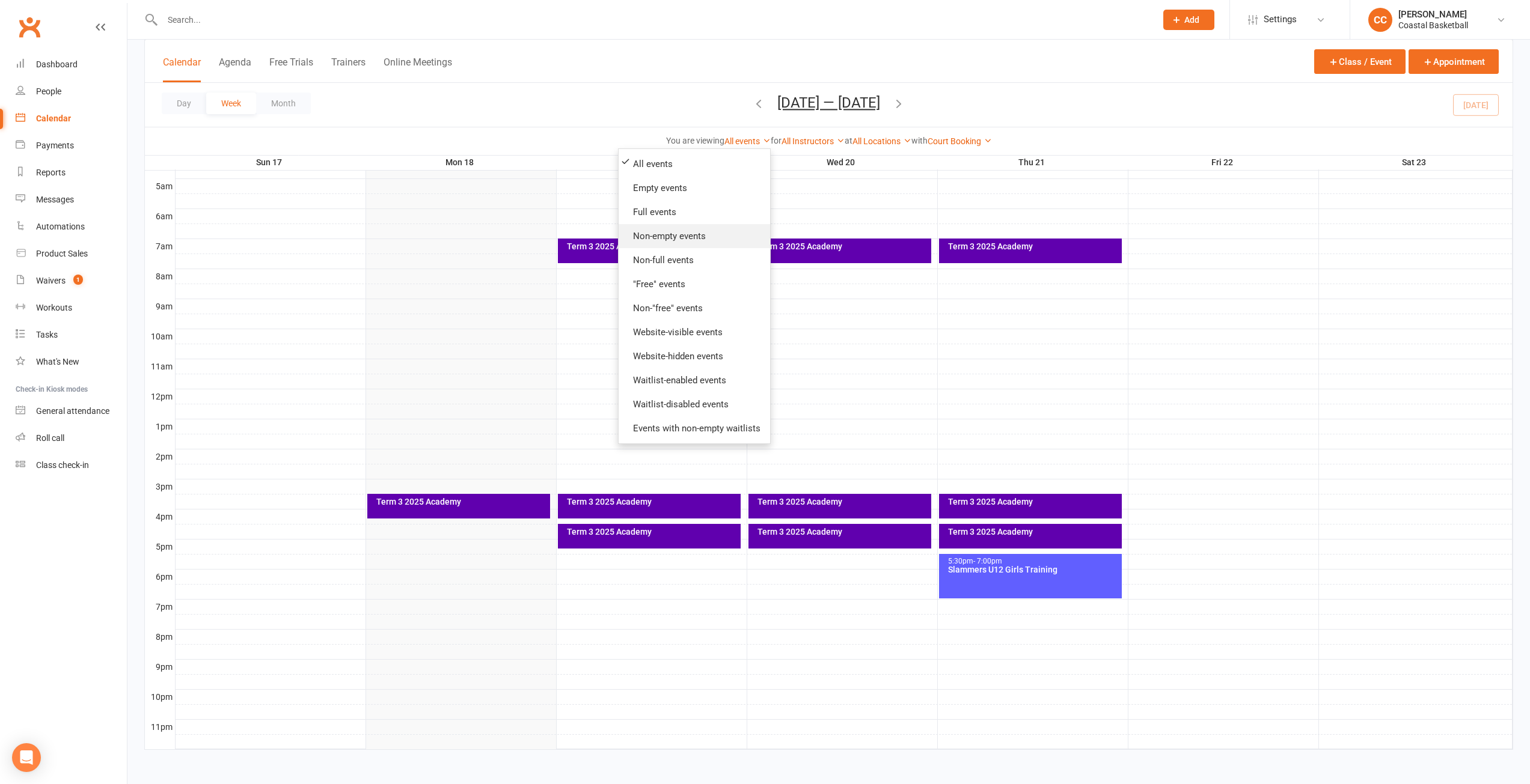
click at [705, 235] on link "Non-empty events" at bounding box center [695, 236] width 152 height 24
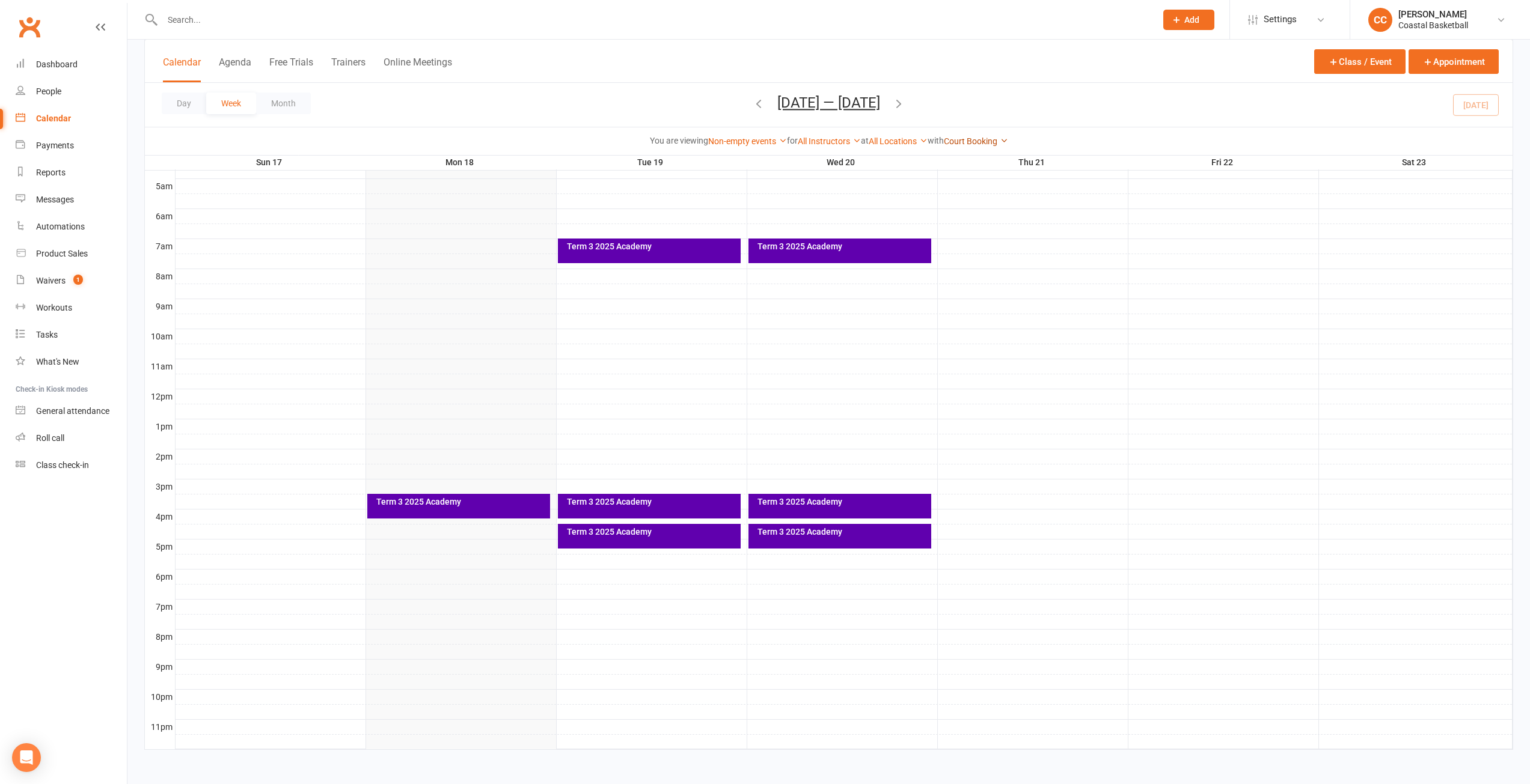
click at [994, 139] on link "Court Booking" at bounding box center [976, 141] width 64 height 9
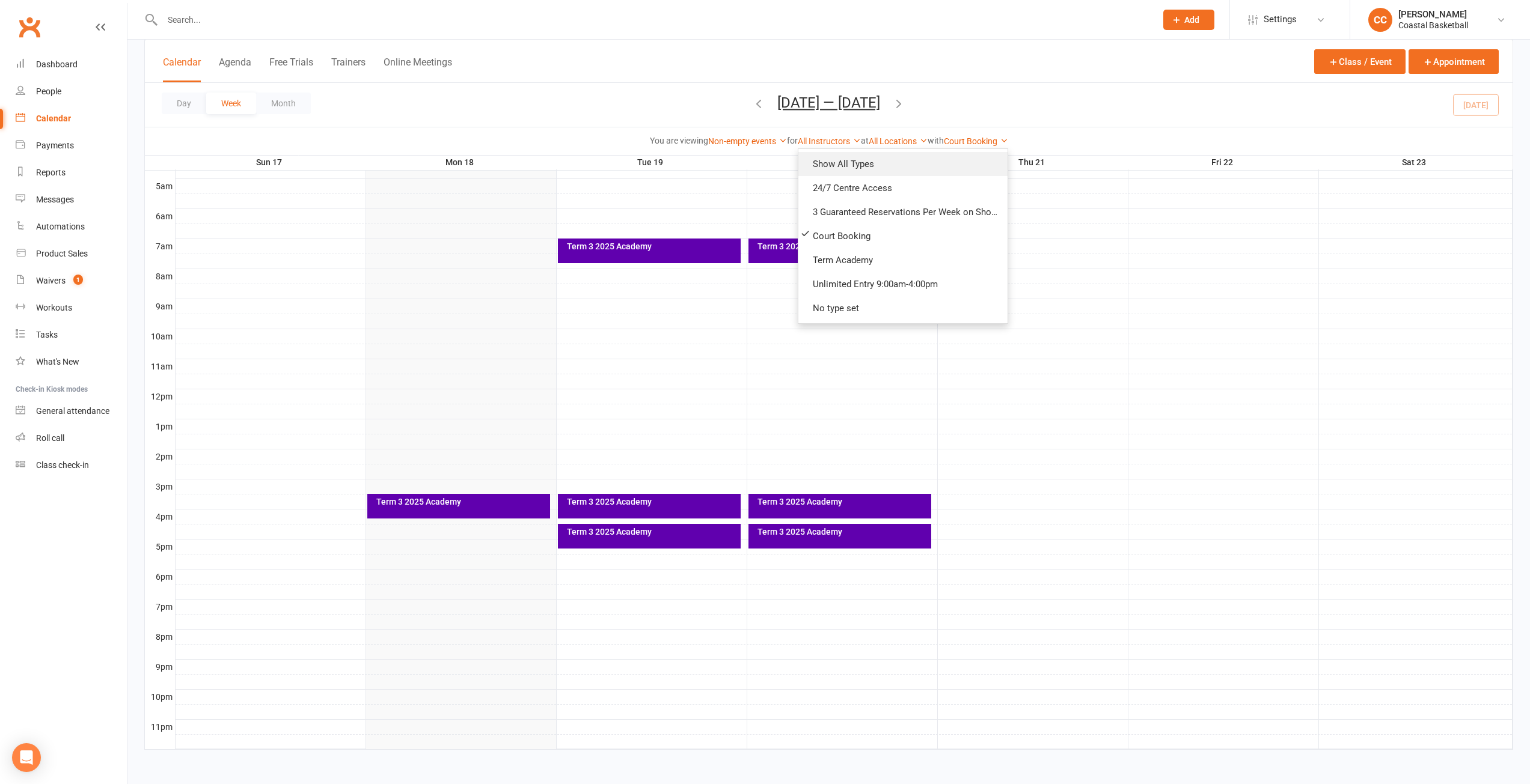
click at [945, 166] on link "Show All Types" at bounding box center [902, 164] width 209 height 24
